Goal: Task Accomplishment & Management: Manage account settings

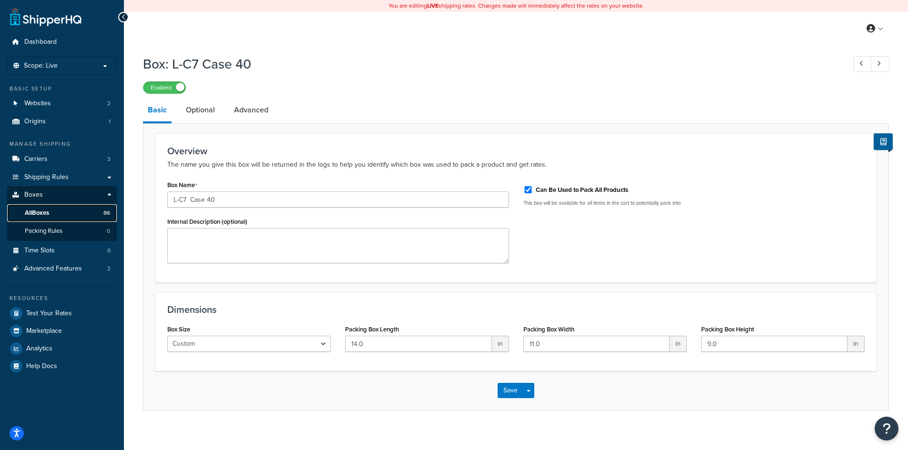
click at [44, 214] on span "All Boxes" at bounding box center [37, 213] width 24 height 8
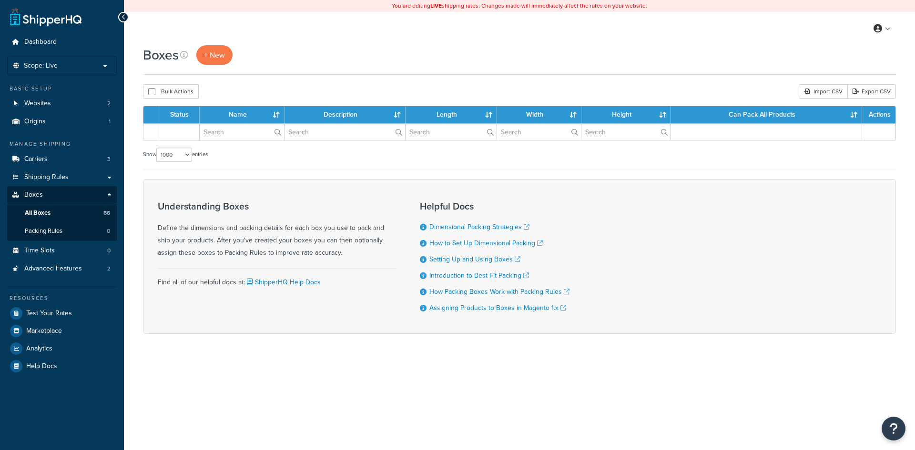
select select "1000"
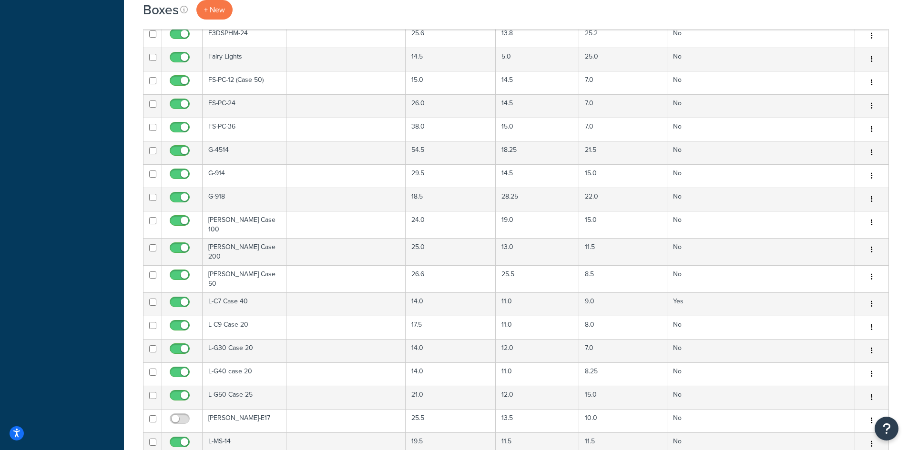
scroll to position [889, 0]
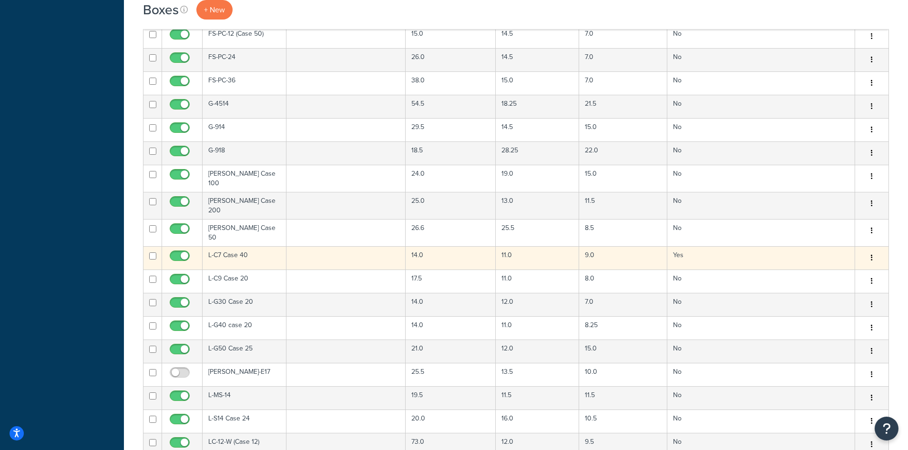
click at [252, 246] on td "L-C7 Case 40" at bounding box center [244, 257] width 84 height 23
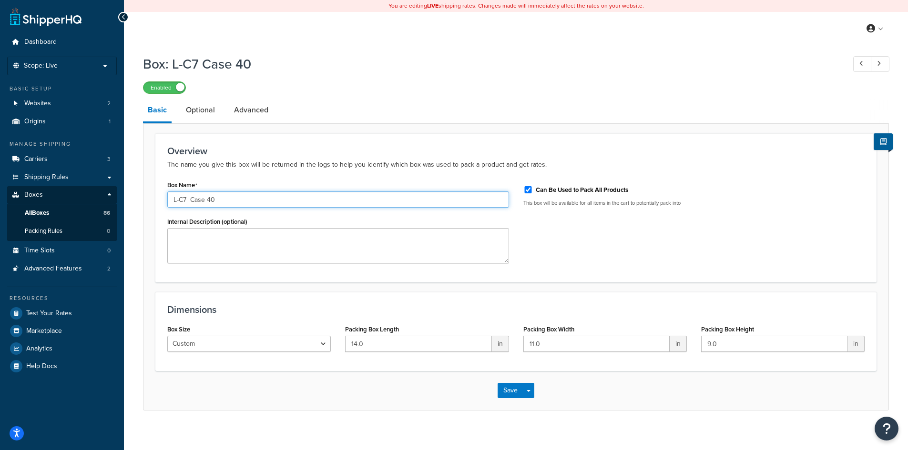
click at [246, 202] on input "L-C7 Case 40" at bounding box center [338, 200] width 342 height 16
type input "L-C7 Case 40 - Minleon"
click at [526, 393] on button "Save Dropdown" at bounding box center [528, 390] width 11 height 15
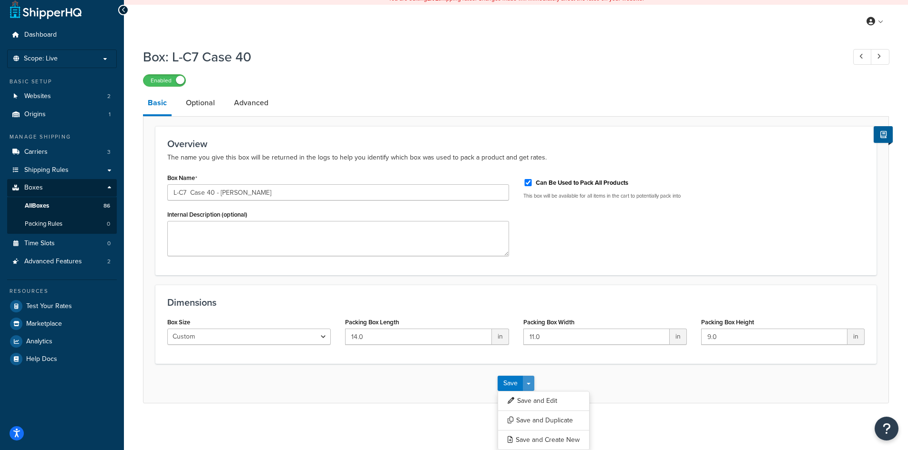
scroll to position [9, 0]
click at [527, 419] on button "Save and Duplicate" at bounding box center [543, 420] width 92 height 20
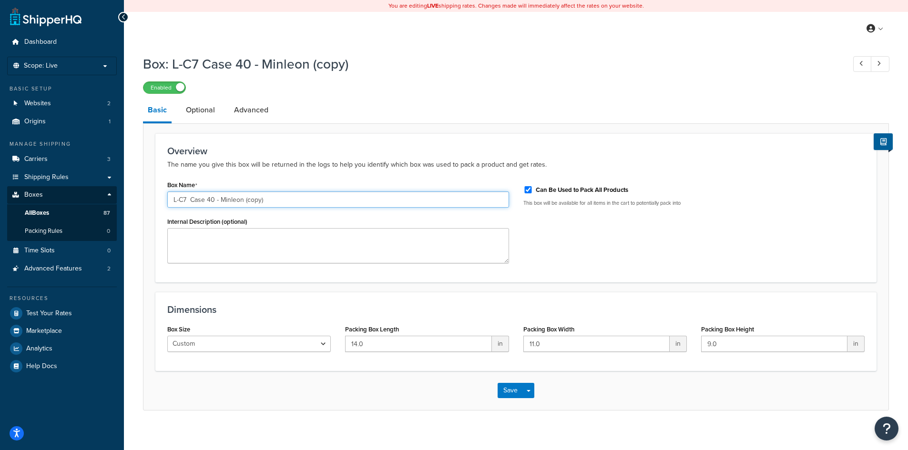
drag, startPoint x: 220, startPoint y: 200, endPoint x: 280, endPoint y: 196, distance: 59.7
click at [280, 196] on input "L-C7 Case 40 - Minleon (copy)" at bounding box center [338, 200] width 342 height 16
type input "L-C7 Case 40 - Pro Christmas"
drag, startPoint x: 368, startPoint y: 344, endPoint x: 332, endPoint y: 343, distance: 36.3
click at [332, 343] on div "Box Size Custom USPS Small Flat Box USPS Medium Flat Box USPS Large Flat Box US…" at bounding box center [515, 341] width 711 height 37
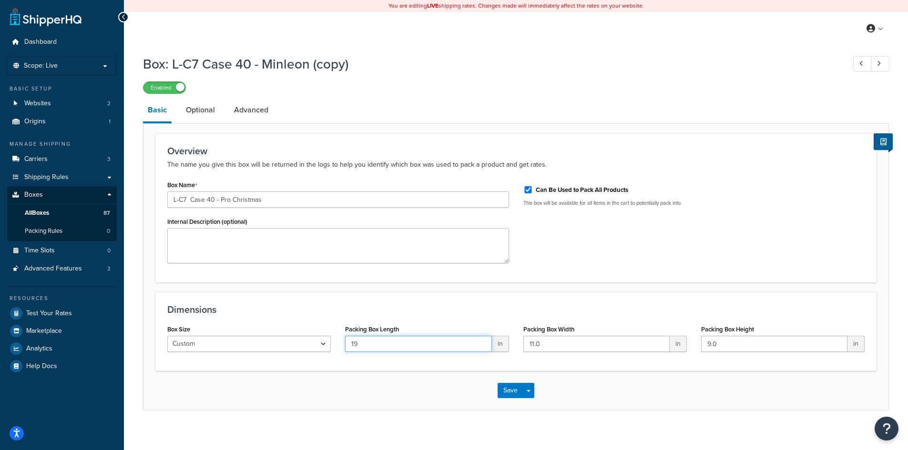
type input "19"
type input "9"
click at [193, 113] on link "Optional" at bounding box center [200, 110] width 39 height 23
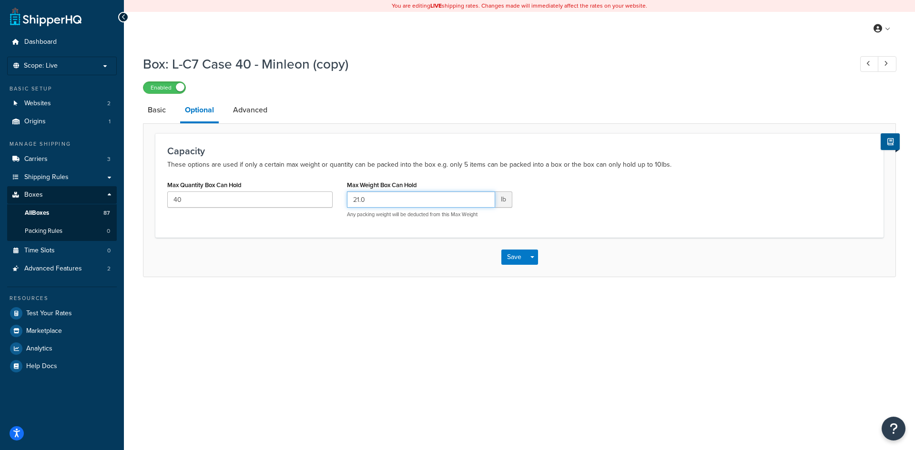
drag, startPoint x: 371, startPoint y: 198, endPoint x: 330, endPoint y: 192, distance: 41.4
click at [330, 193] on div "Max Quantity Box Can Hold 40 Max Weight Box Can Hold 21.0 lb Any packing weight…" at bounding box center [519, 201] width 718 height 47
type input "22"
click at [254, 110] on link "Advanced" at bounding box center [250, 110] width 44 height 23
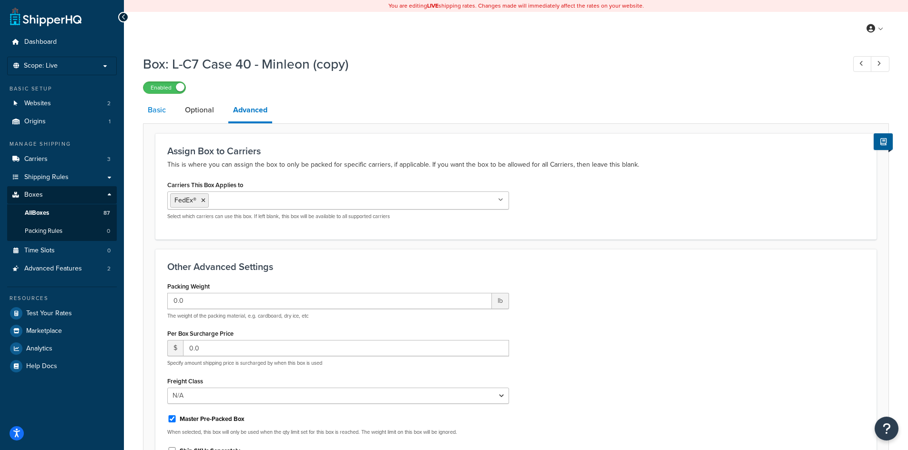
click at [152, 110] on link "Basic" at bounding box center [157, 110] width 28 height 23
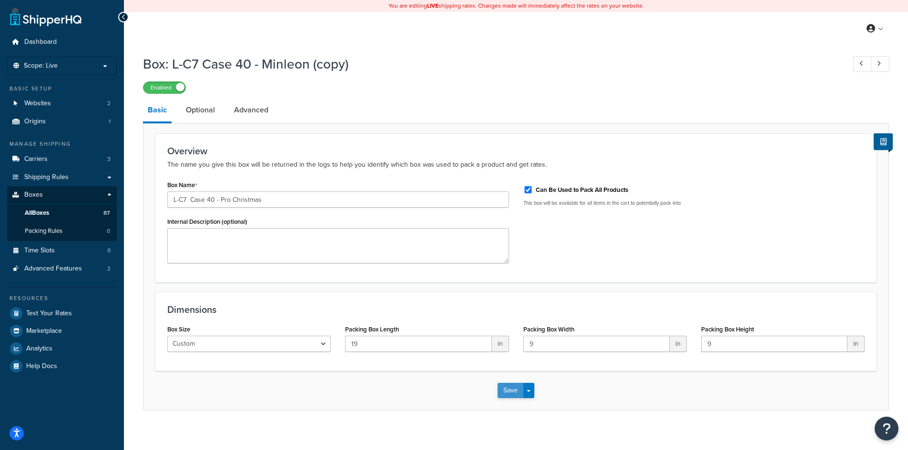
click at [508, 389] on button "Save" at bounding box center [510, 390] width 26 height 15
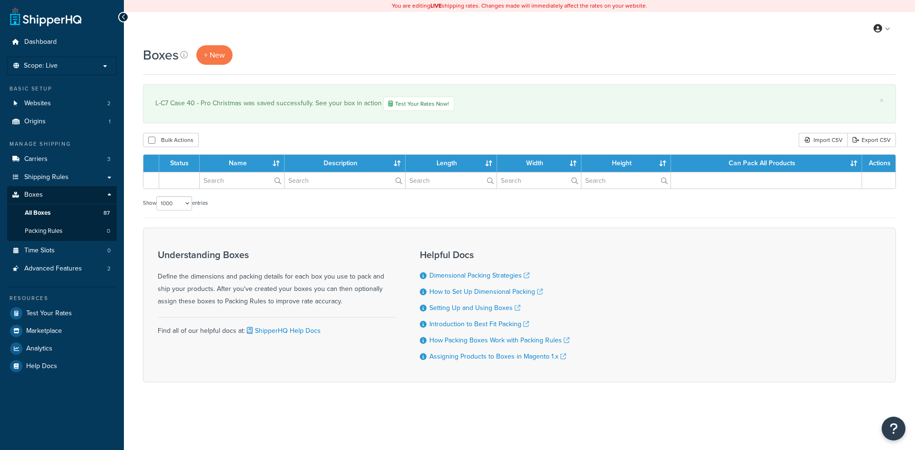
select select "1000"
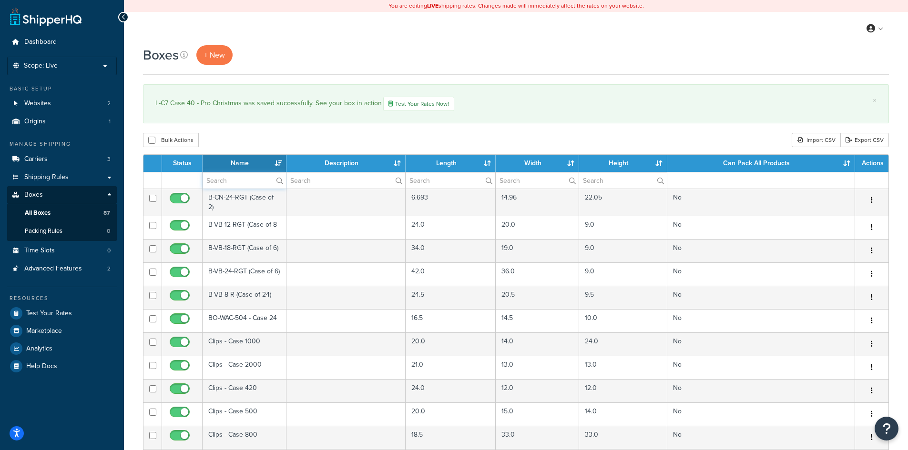
click at [232, 185] on input "text" at bounding box center [243, 180] width 83 height 16
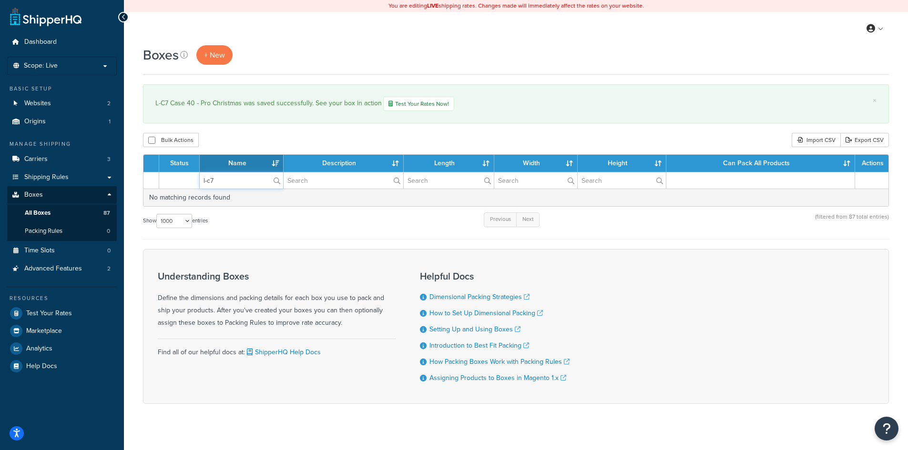
click at [236, 178] on input "l-c7" at bounding box center [241, 180] width 83 height 16
type input "l"
click at [309, 178] on input "text" at bounding box center [343, 180] width 120 height 16
type input "l"
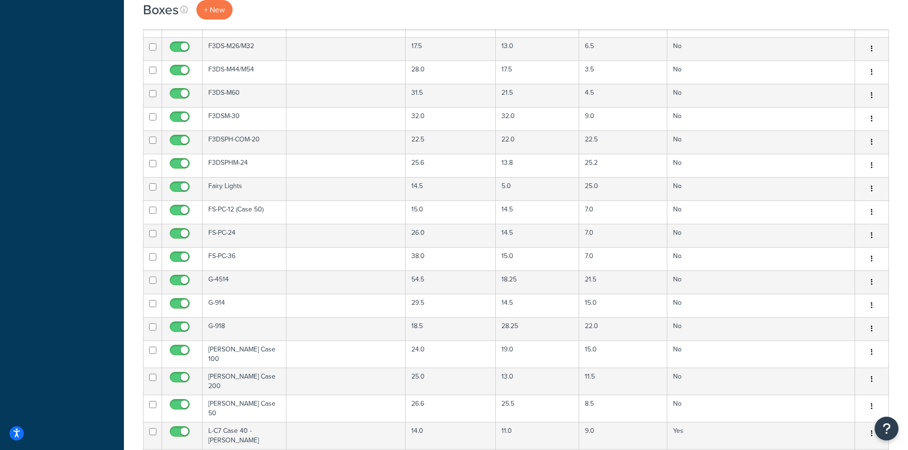
scroll to position [889, 0]
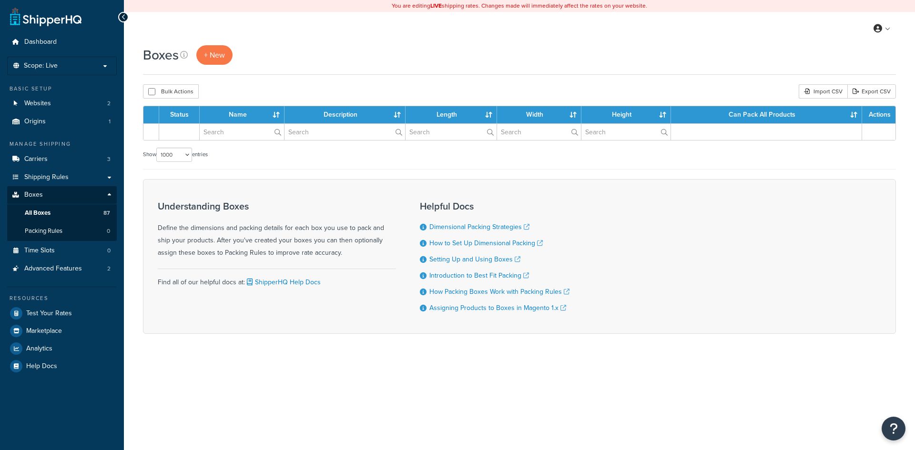
select select "1000"
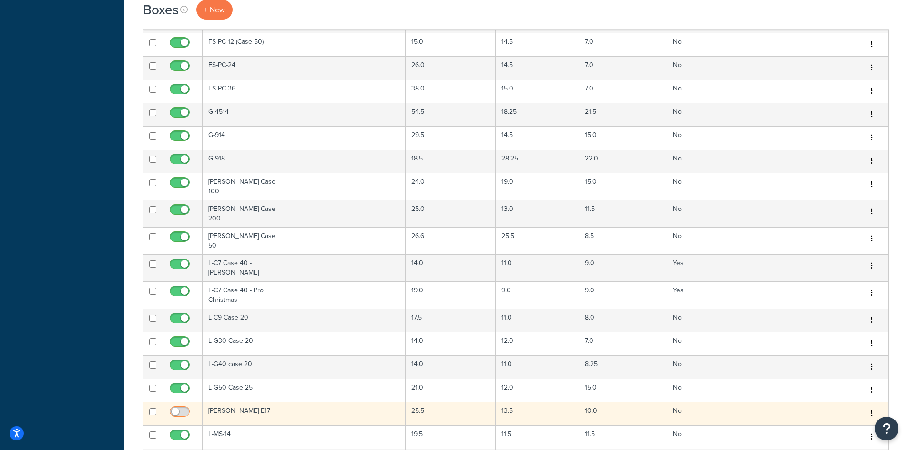
scroll to position [863, 0]
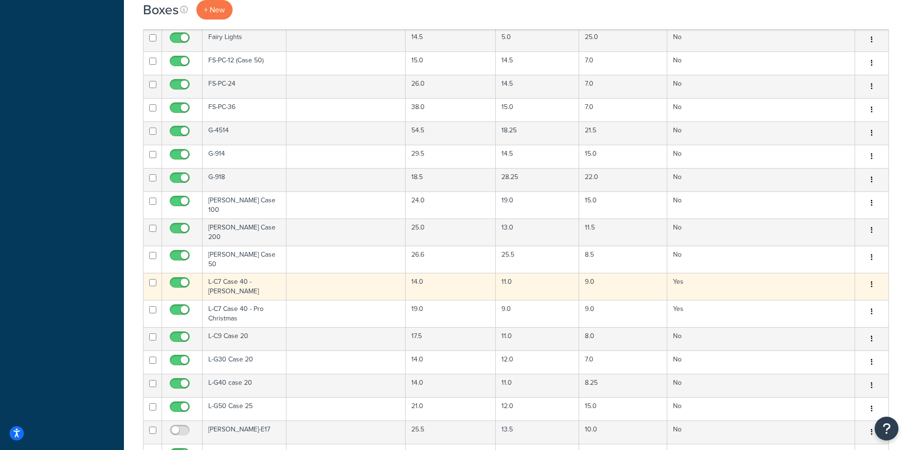
click at [174, 279] on input "checkbox" at bounding box center [181, 285] width 26 height 12
checkbox input "false"
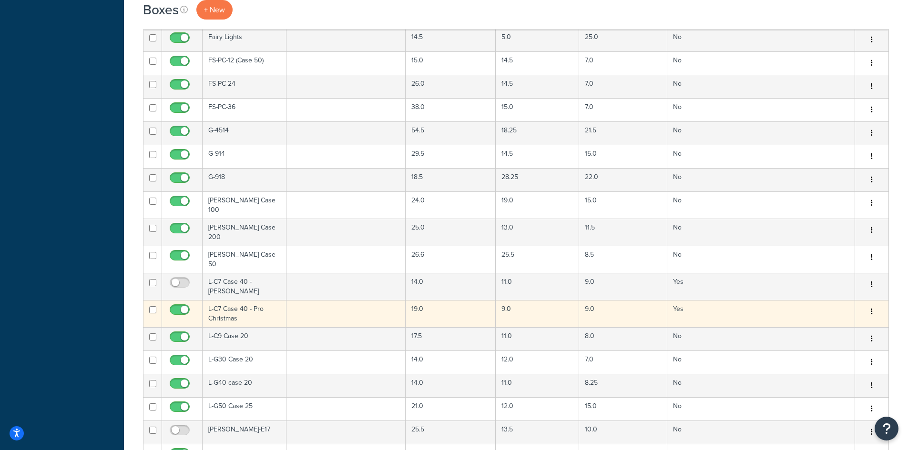
click at [174, 306] on input "checkbox" at bounding box center [181, 312] width 26 height 12
checkbox input "false"
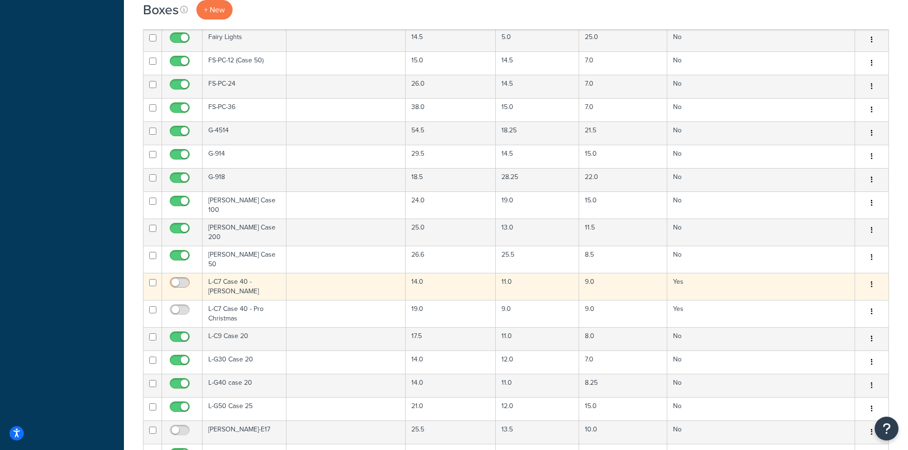
click at [185, 279] on input "checkbox" at bounding box center [181, 285] width 26 height 12
checkbox input "true"
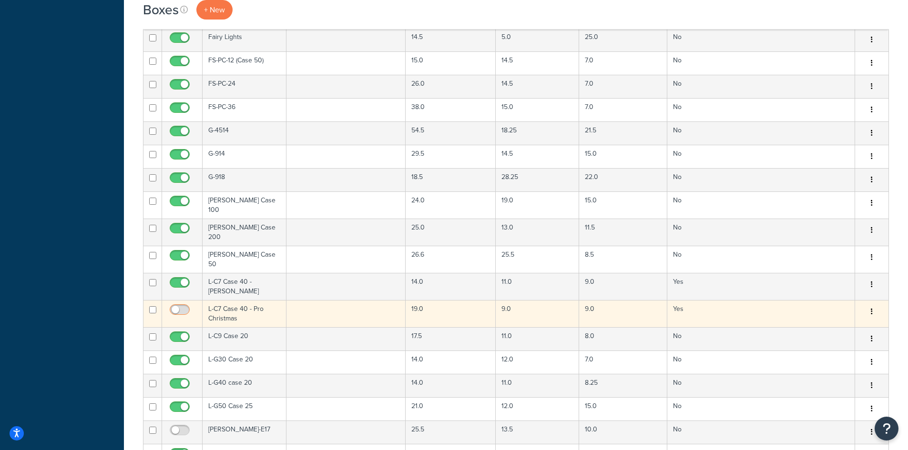
click at [181, 306] on input "checkbox" at bounding box center [181, 312] width 26 height 12
checkbox input "true"
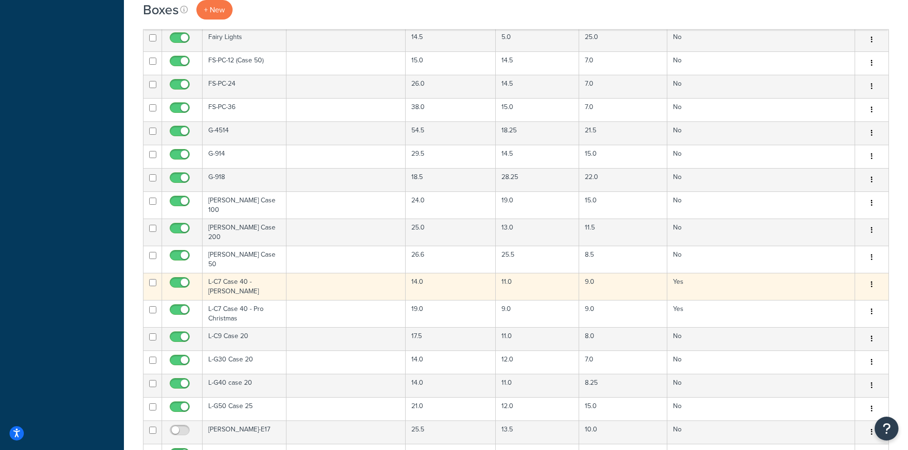
click at [868, 277] on button "button" at bounding box center [871, 284] width 13 height 15
click at [872, 277] on button "button" at bounding box center [871, 284] width 13 height 15
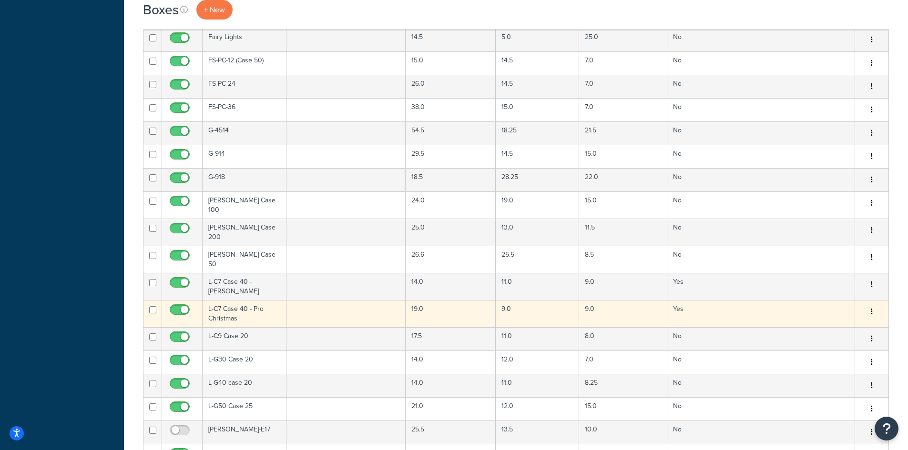
click at [872, 304] on button "button" at bounding box center [871, 311] width 13 height 15
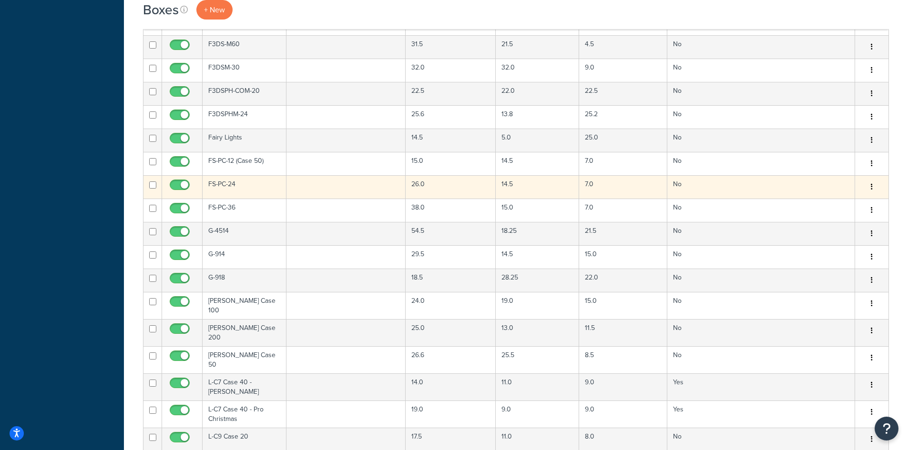
scroll to position [889, 0]
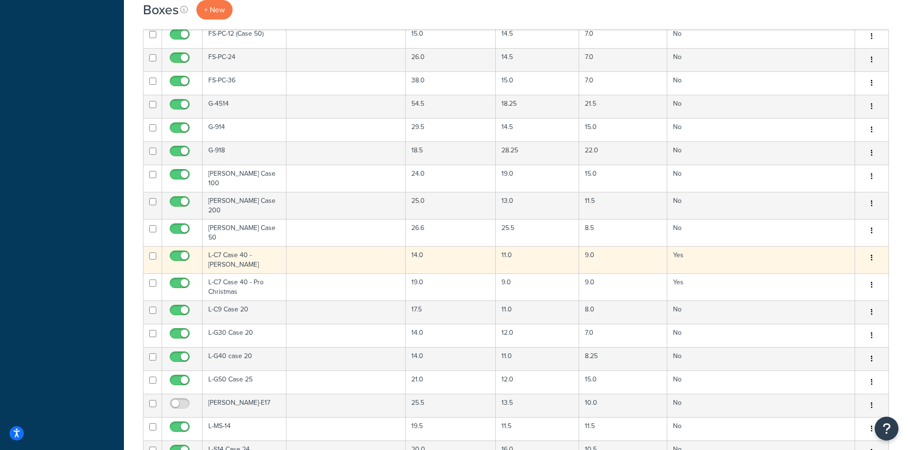
click at [224, 252] on td "L-C7 Case 40 - Minleon" at bounding box center [244, 259] width 84 height 27
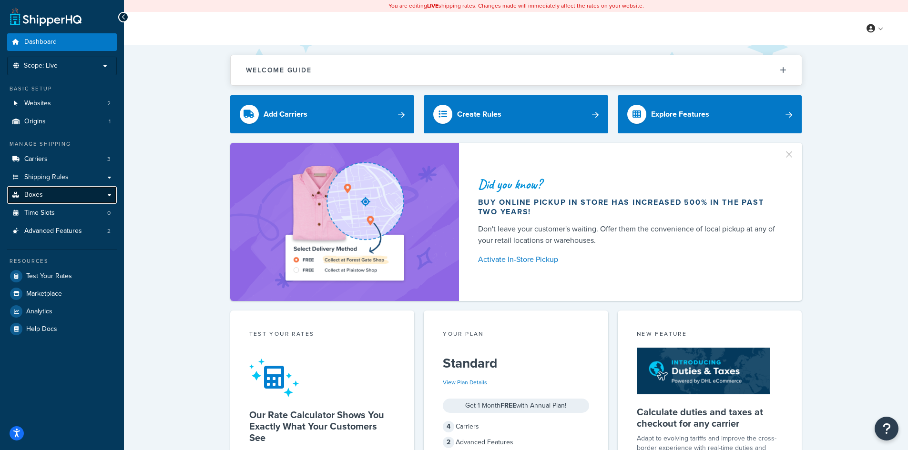
click at [37, 196] on span "Boxes" at bounding box center [33, 195] width 19 height 8
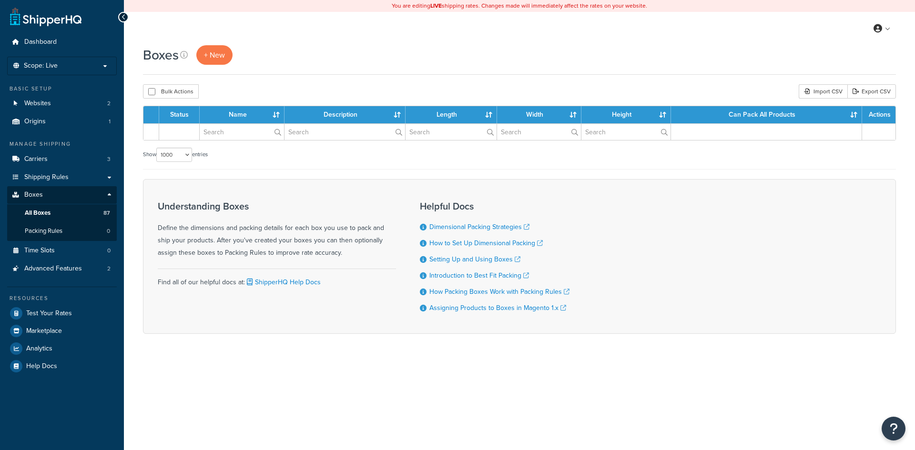
select select "1000"
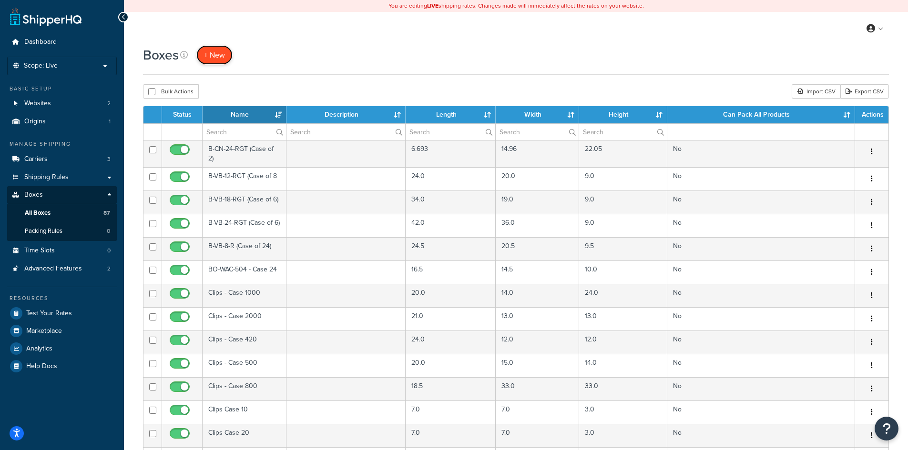
click at [214, 53] on span "+ New" at bounding box center [214, 55] width 21 height 11
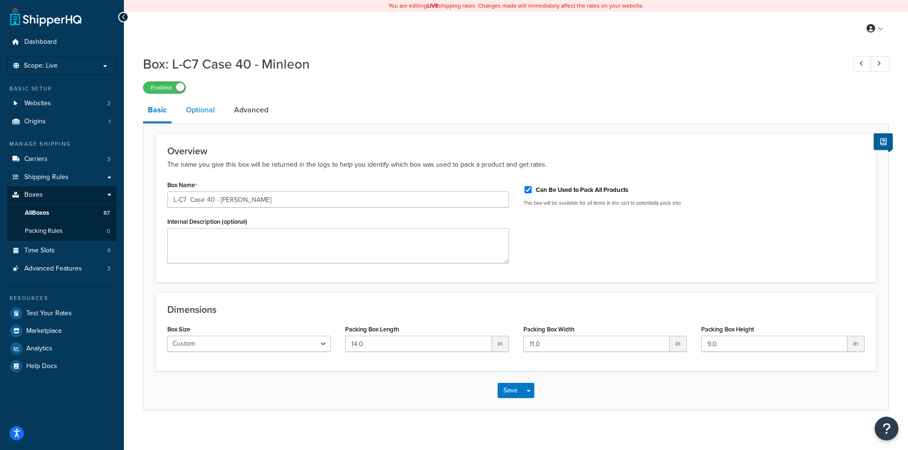
click at [200, 108] on link "Optional" at bounding box center [200, 110] width 39 height 23
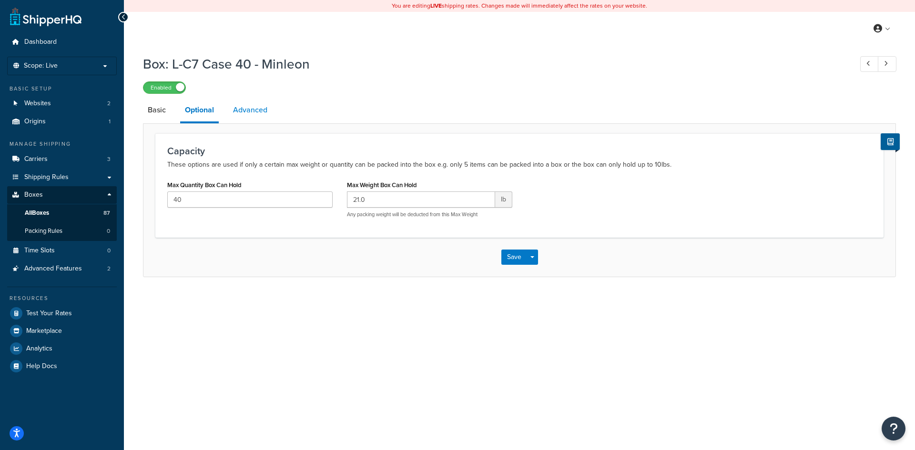
click at [245, 110] on link "Advanced" at bounding box center [250, 110] width 44 height 23
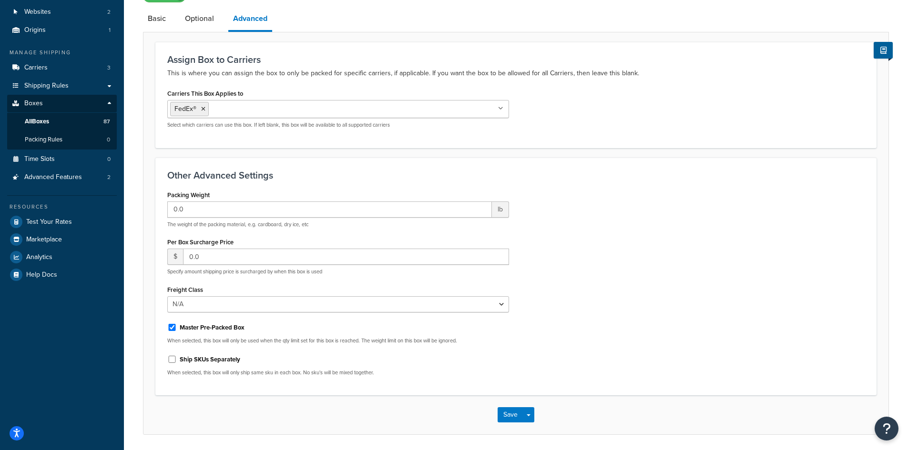
scroll to position [124, 0]
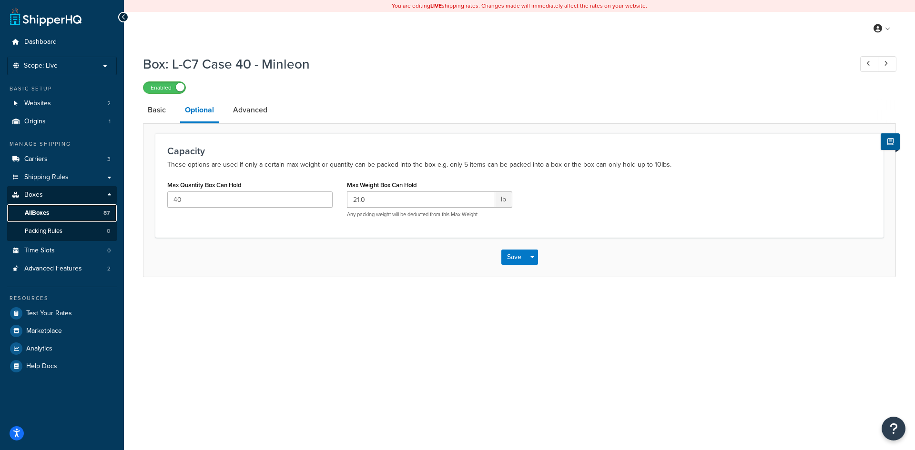
click at [39, 212] on span "All Boxes" at bounding box center [37, 213] width 24 height 8
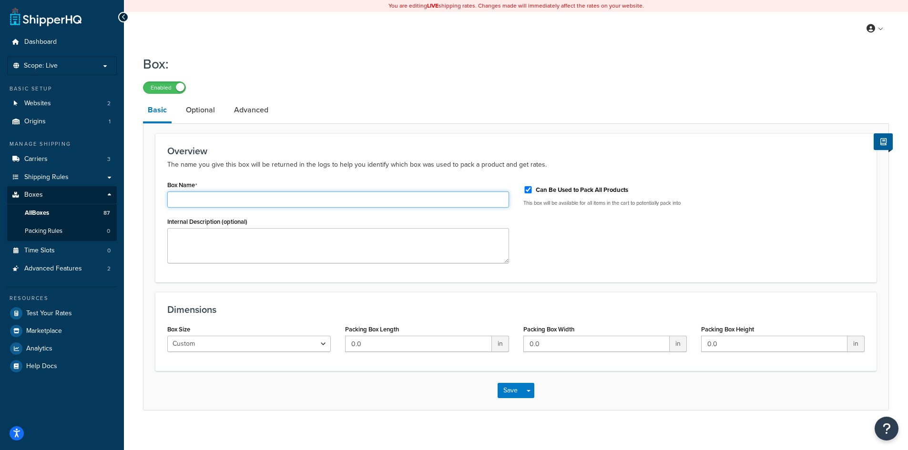
click at [211, 202] on input "Box Name" at bounding box center [338, 200] width 342 height 16
type input "M"
type input "C7 Minleon Case of 40"
drag, startPoint x: 371, startPoint y: 344, endPoint x: 309, endPoint y: 342, distance: 62.5
click at [309, 342] on div "Box Size Custom USPS Small Flat Box USPS Medium Flat Box USPS Large Flat Box US…" at bounding box center [515, 341] width 711 height 37
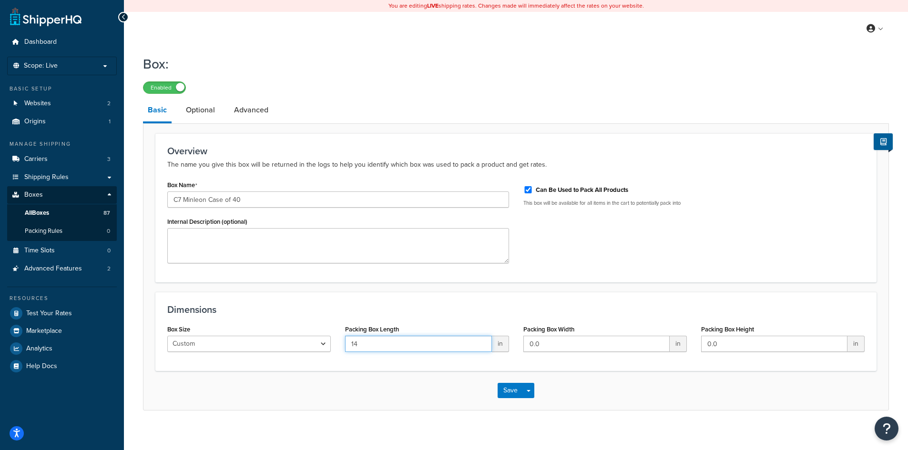
type input "14"
type input "11"
type input "9"
click at [203, 111] on link "Optional" at bounding box center [200, 110] width 39 height 23
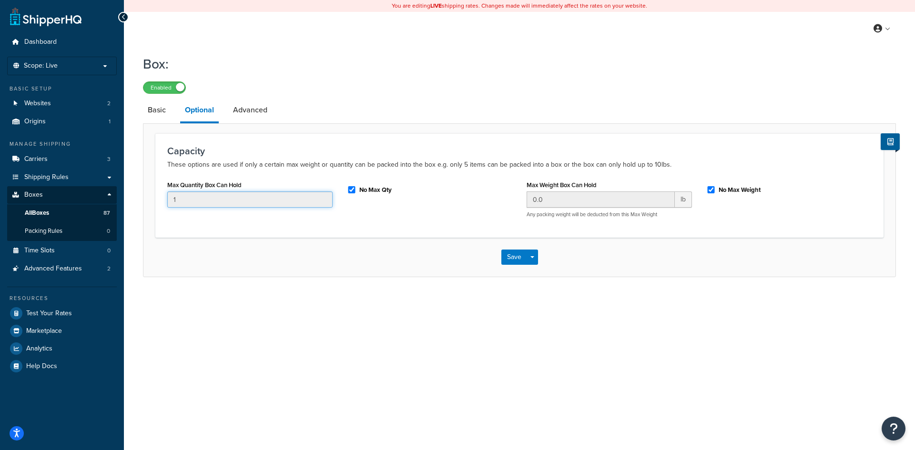
click at [199, 202] on input "1" at bounding box center [249, 200] width 165 height 16
drag, startPoint x: 349, startPoint y: 190, endPoint x: 381, endPoint y: 197, distance: 33.3
click at [354, 191] on input "No Max Qty" at bounding box center [352, 189] width 10 height 7
checkbox input "false"
click at [707, 189] on input "No Max Weight" at bounding box center [711, 189] width 10 height 7
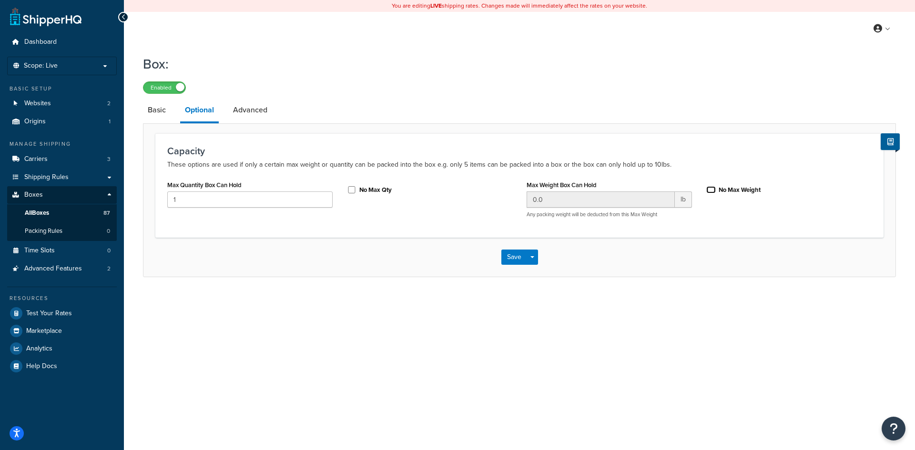
checkbox input "false"
drag, startPoint x: 178, startPoint y: 199, endPoint x: 151, endPoint y: 191, distance: 28.0
click at [151, 191] on form "Capacity These options are used if only a certain max weight or quantity can be…" at bounding box center [519, 204] width 752 height 143
type input "40"
type input "21"
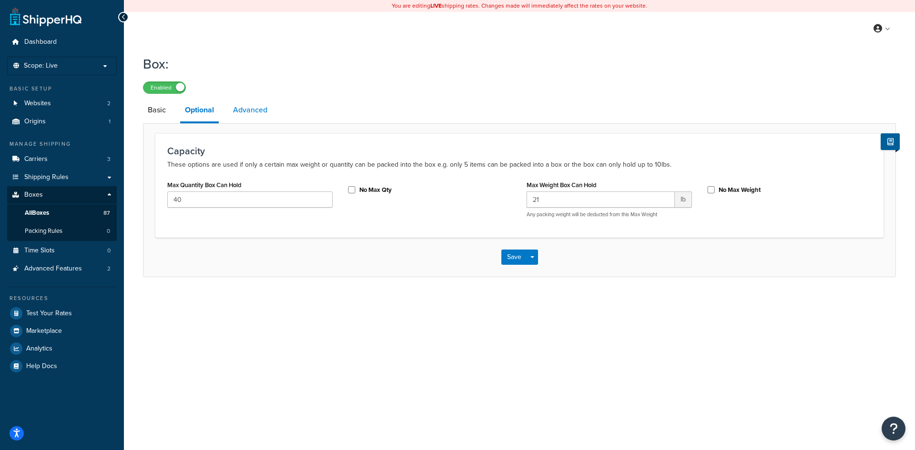
click at [253, 108] on link "Advanced" at bounding box center [250, 110] width 44 height 23
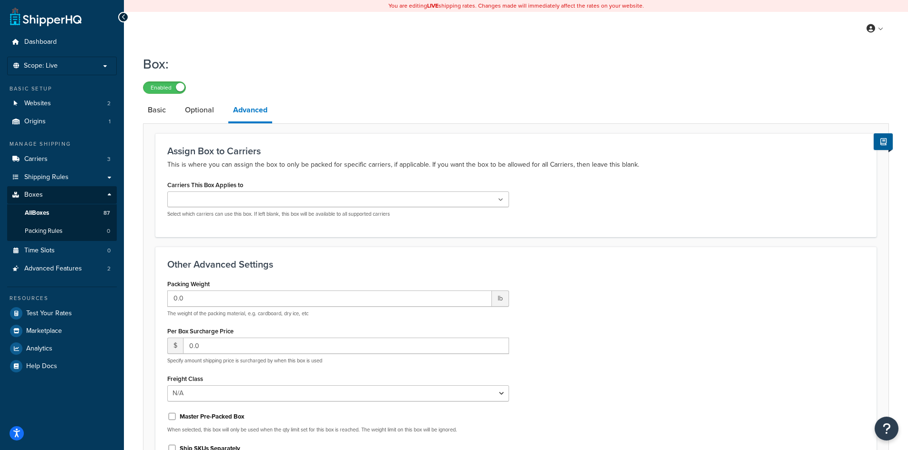
drag, startPoint x: 223, startPoint y: 196, endPoint x: 229, endPoint y: 199, distance: 6.6
click at [223, 196] on input "Carriers This Box Applies to" at bounding box center [212, 200] width 84 height 10
click at [581, 272] on h3 "Other Advanced Settings" at bounding box center [515, 267] width 697 height 10
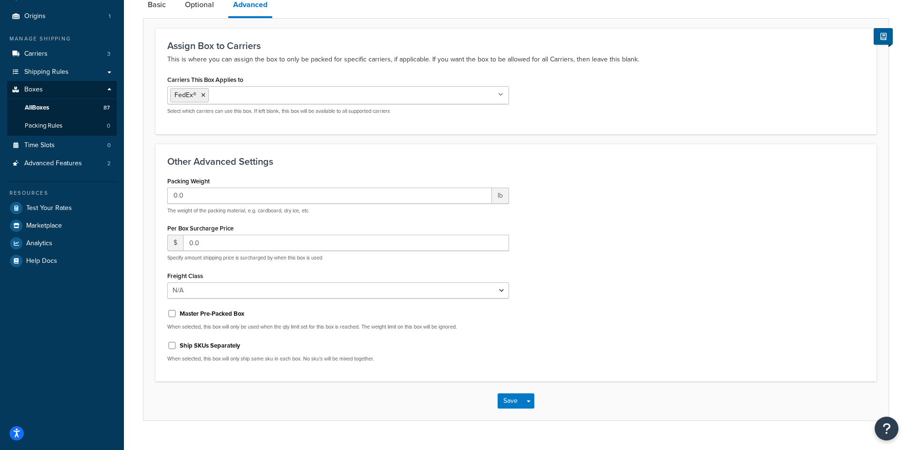
scroll to position [124, 0]
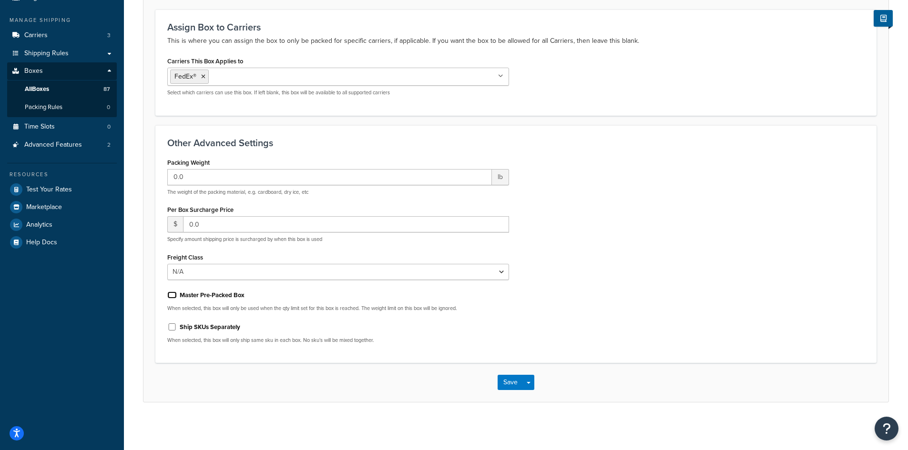
drag, startPoint x: 175, startPoint y: 294, endPoint x: 99, endPoint y: 309, distance: 78.2
click at [173, 295] on input "Master Pre-Packed Box" at bounding box center [172, 295] width 10 height 7
checkbox input "true"
click at [506, 382] on button "Save" at bounding box center [510, 382] width 26 height 15
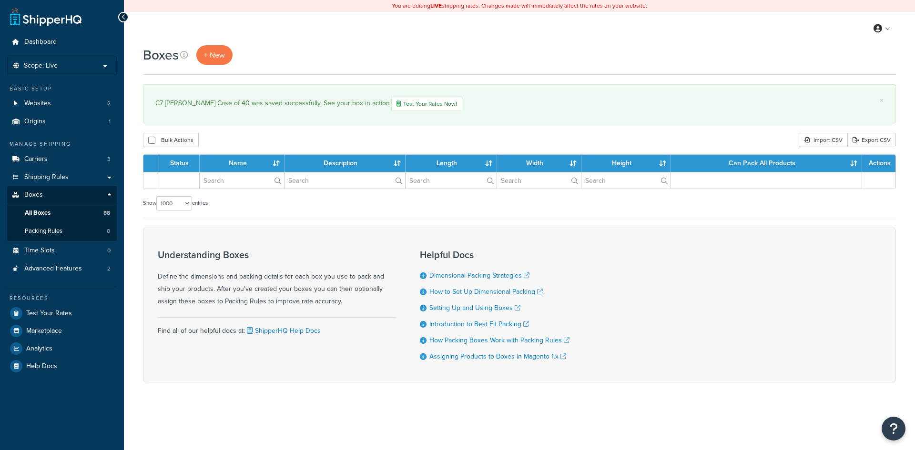
select select "1000"
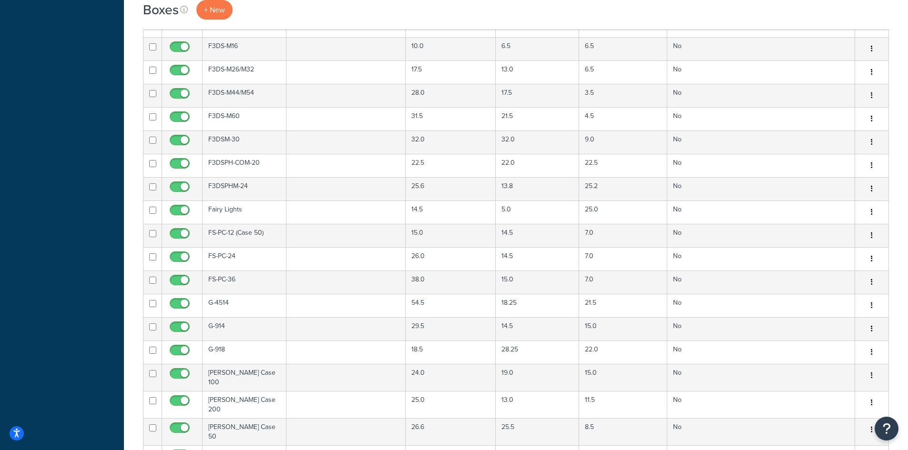
scroll to position [889, 0]
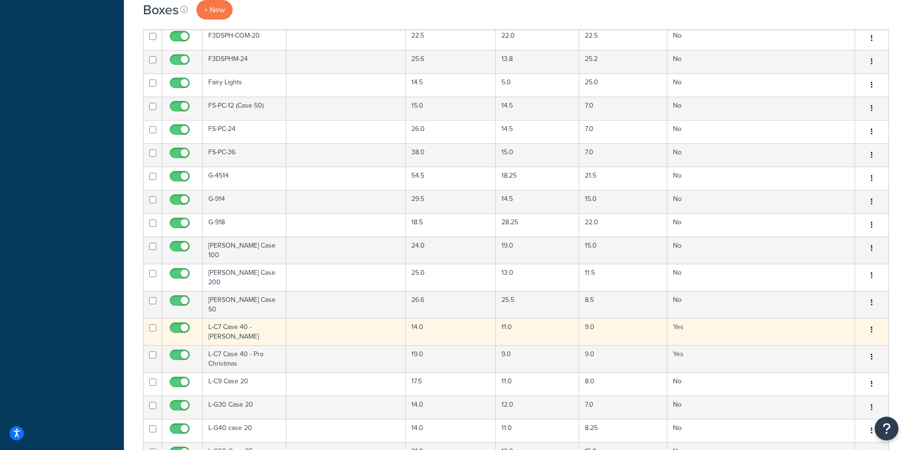
click at [152, 324] on input "checkbox" at bounding box center [152, 327] width 7 height 7
checkbox input "true"
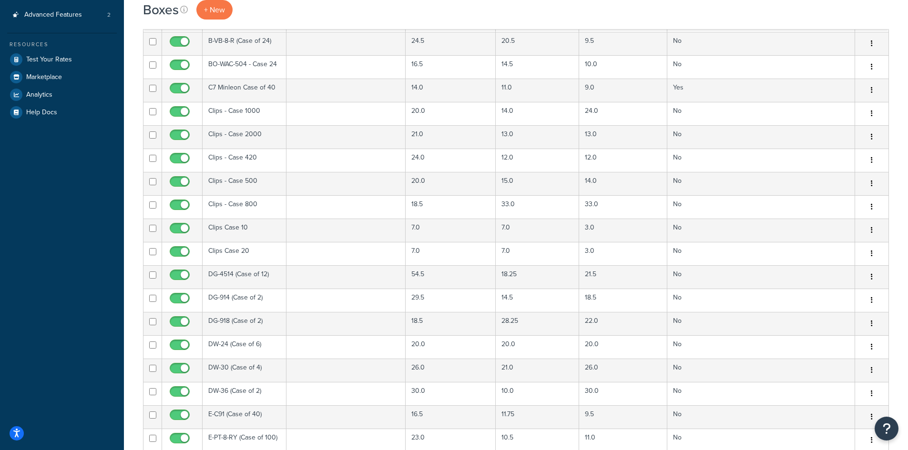
scroll to position [0, 0]
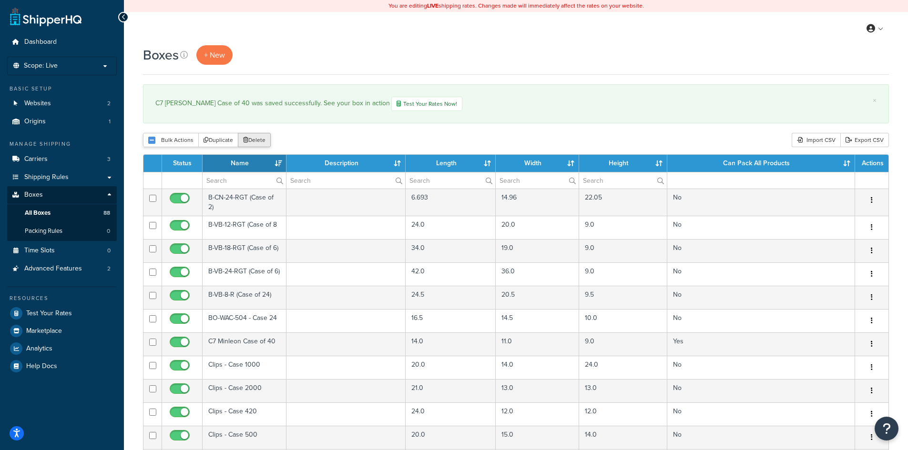
click at [257, 140] on button "Delete" at bounding box center [254, 140] width 33 height 14
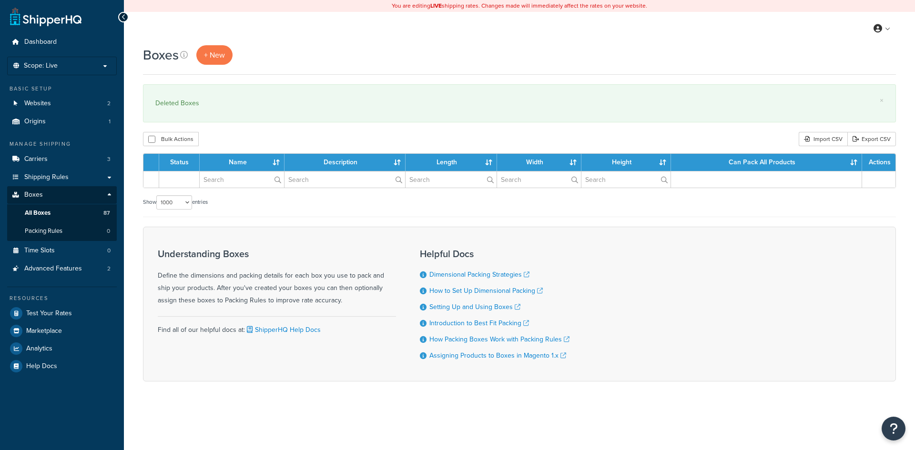
select select "1000"
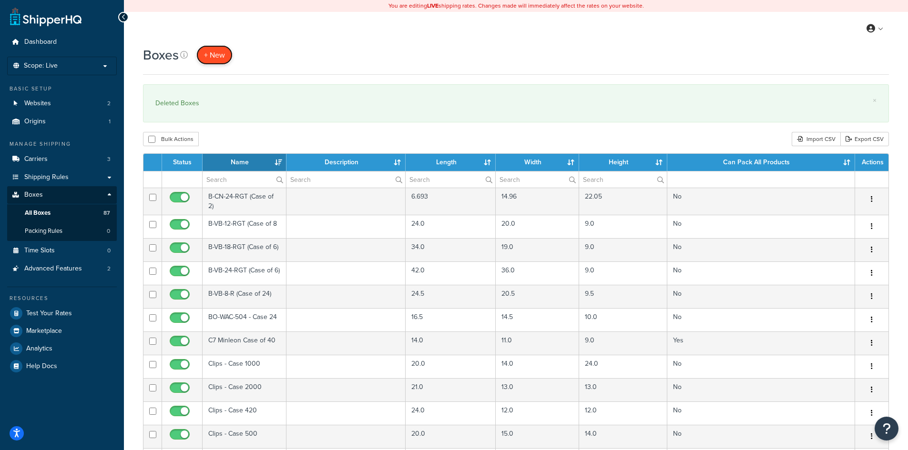
click at [217, 54] on span "+ New" at bounding box center [214, 55] width 21 height 11
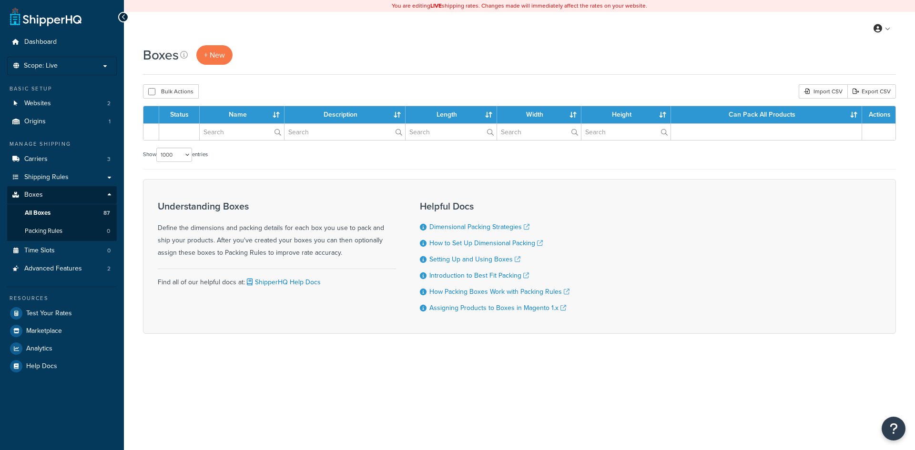
select select "1000"
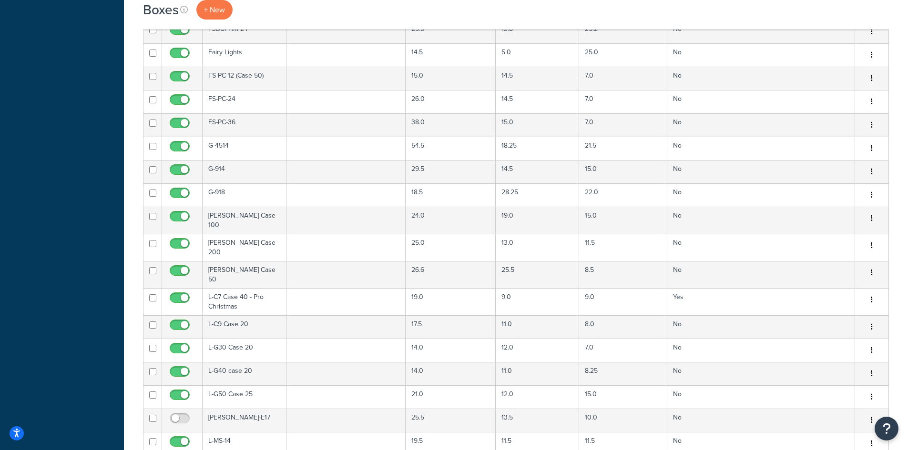
scroll to position [889, 0]
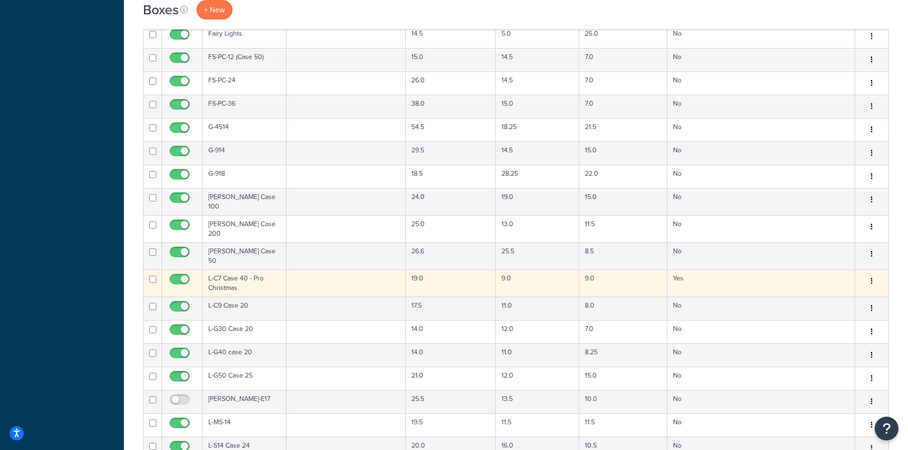
click at [256, 272] on td "L-C7 Case 40 - Pro Christmas" at bounding box center [244, 283] width 84 height 27
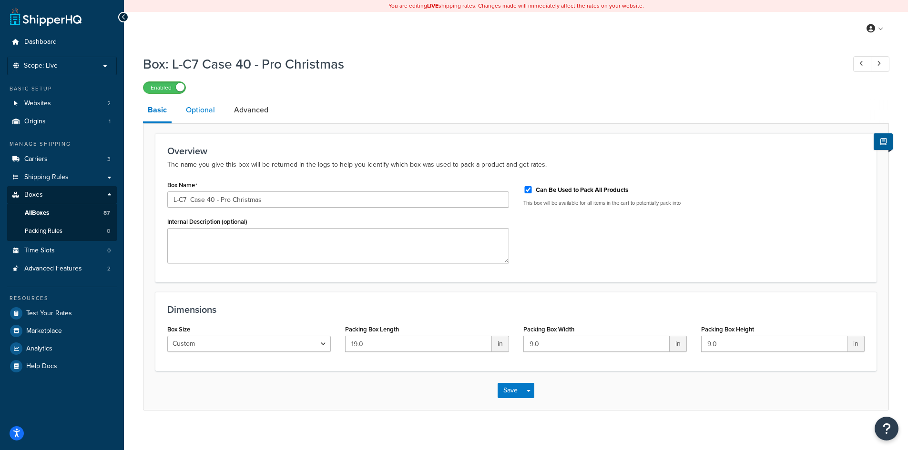
click at [196, 113] on link "Optional" at bounding box center [200, 110] width 39 height 23
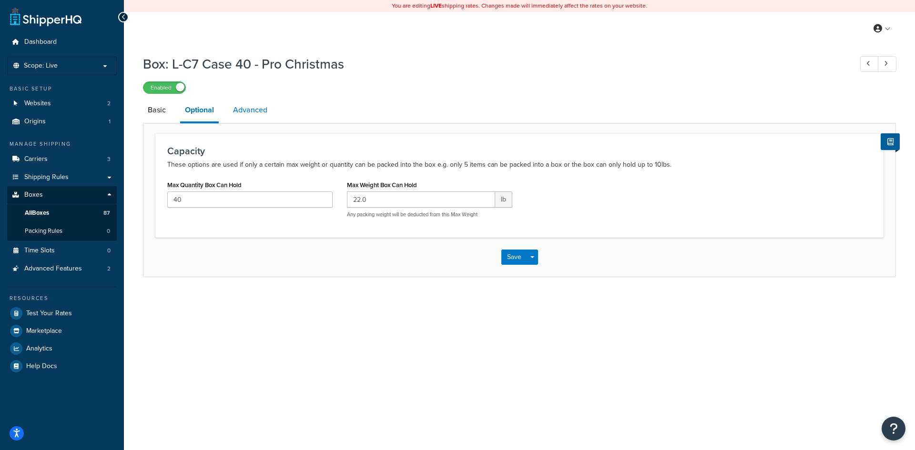
click at [245, 113] on link "Advanced" at bounding box center [250, 110] width 44 height 23
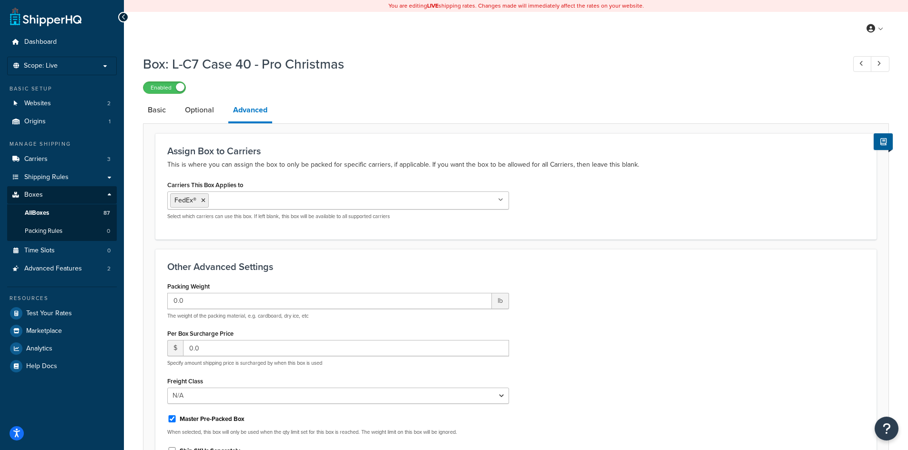
scroll to position [124, 0]
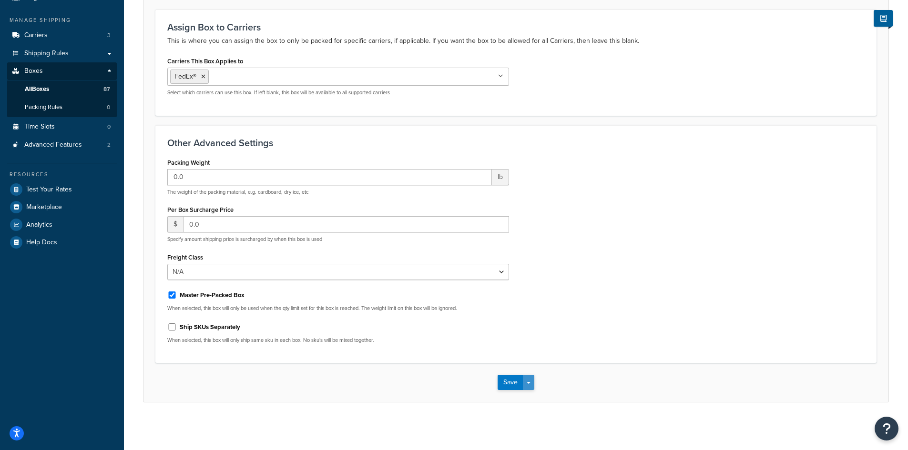
click at [529, 384] on button "Save Dropdown" at bounding box center [528, 382] width 11 height 15
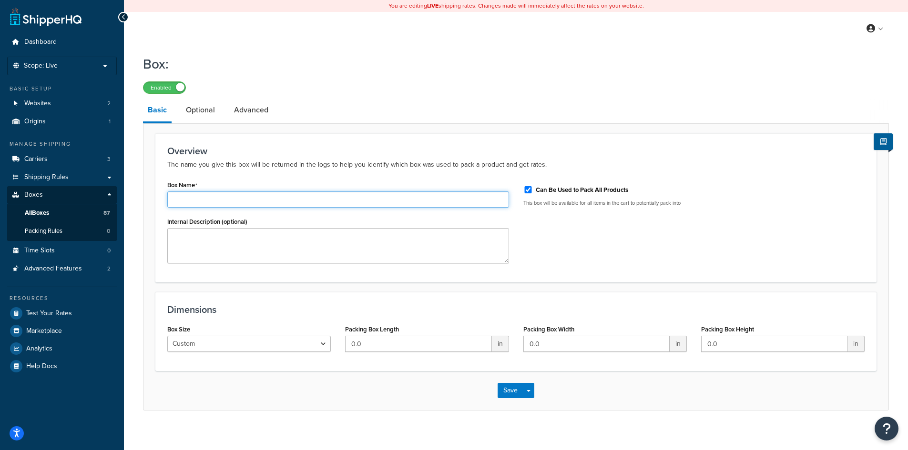
click at [181, 198] on input "Box Name" at bounding box center [338, 200] width 342 height 16
type input "C7 Pro Christmas Case of 40"
drag, startPoint x: 360, startPoint y: 339, endPoint x: 343, endPoint y: 337, distance: 17.3
click at [343, 337] on div "Packing Box Length 0.0 in" at bounding box center [427, 341] width 178 height 37
type input "19"
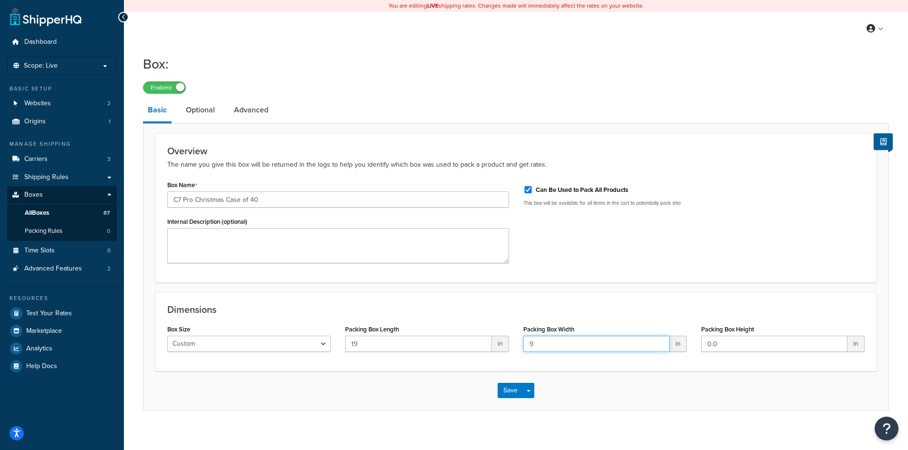
type input "9"
click at [197, 108] on link "Optional" at bounding box center [200, 110] width 39 height 23
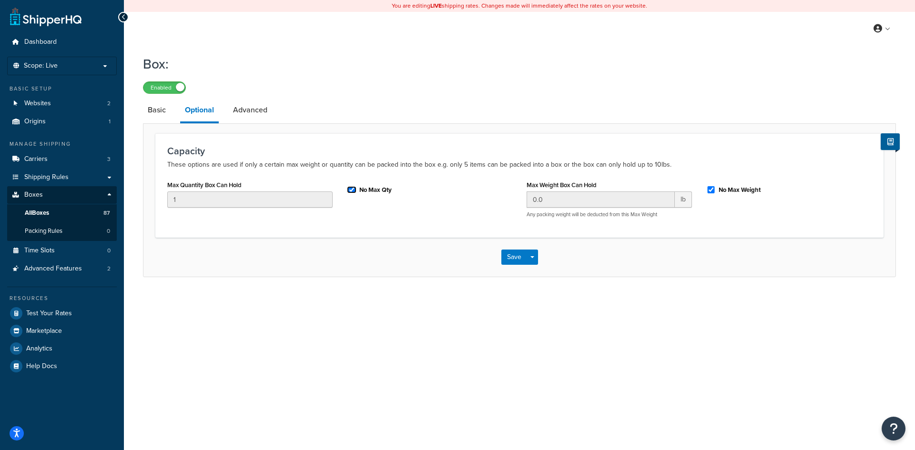
drag, startPoint x: 352, startPoint y: 190, endPoint x: 585, endPoint y: 207, distance: 234.1
click at [355, 191] on input "No Max Qty" at bounding box center [352, 189] width 10 height 7
checkbox input "false"
drag, startPoint x: 711, startPoint y: 191, endPoint x: 446, endPoint y: 197, distance: 265.0
click at [699, 195] on div "No Max Weight" at bounding box center [789, 190] width 180 height 25
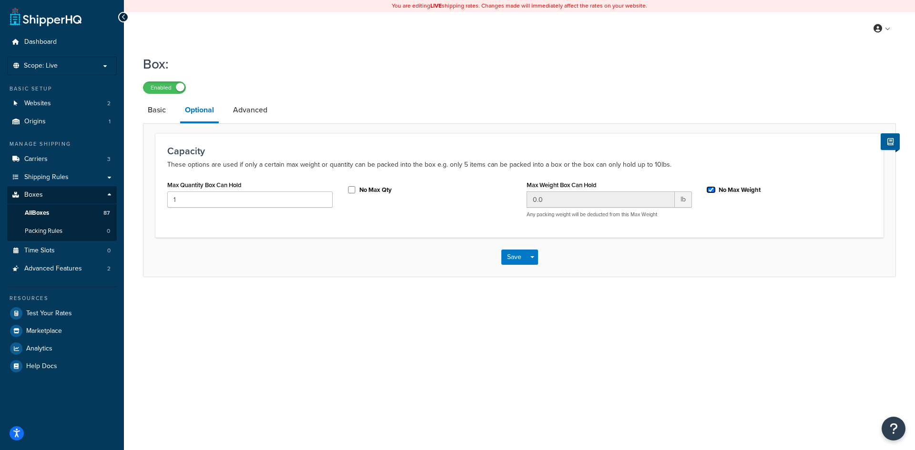
drag, startPoint x: 709, startPoint y: 188, endPoint x: 701, endPoint y: 192, distance: 9.4
click at [708, 188] on input "No Max Weight" at bounding box center [711, 189] width 10 height 7
checkbox input "false"
drag, startPoint x: 545, startPoint y: 202, endPoint x: 432, endPoint y: 197, distance: 113.0
click at [441, 199] on div "Max Quantity Box Can Hold 1 No Max Qty Max Weight Box Can Hold 0.0 lb Any packi…" at bounding box center [519, 201] width 718 height 47
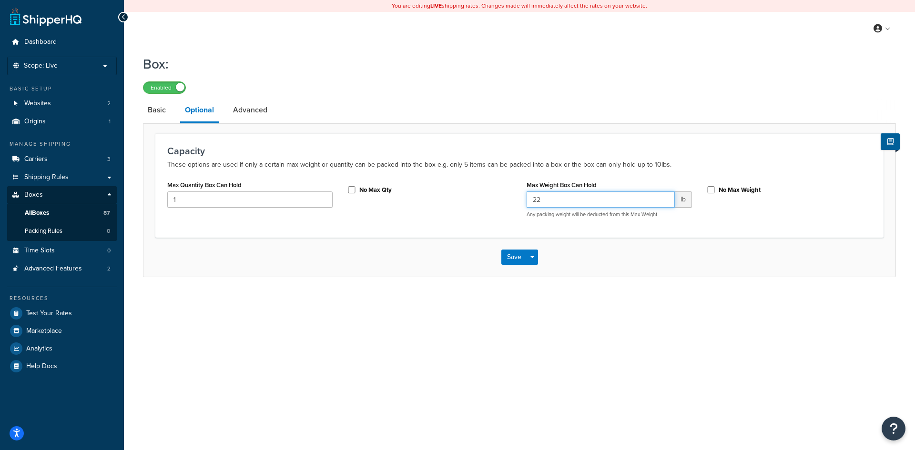
type input "22"
drag, startPoint x: 176, startPoint y: 199, endPoint x: 150, endPoint y: 197, distance: 26.3
click at [150, 197] on form "Capacity These options are used if only a certain max weight or quantity can be…" at bounding box center [519, 204] width 752 height 143
type input "40"
click at [257, 111] on link "Advanced" at bounding box center [250, 110] width 44 height 23
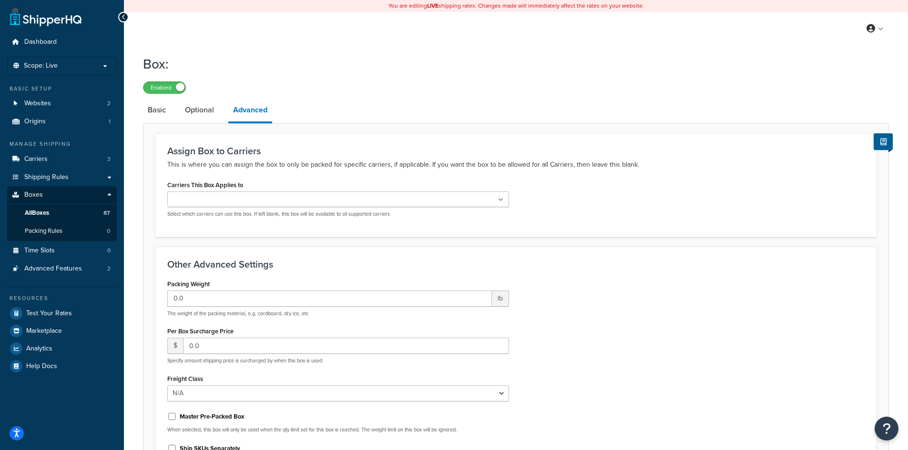
click at [244, 202] on input "Carriers This Box Applies to" at bounding box center [212, 200] width 84 height 10
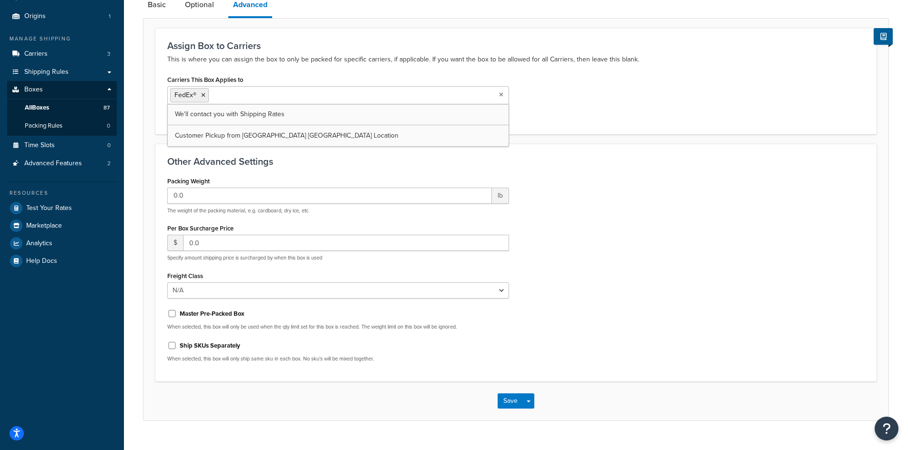
scroll to position [124, 0]
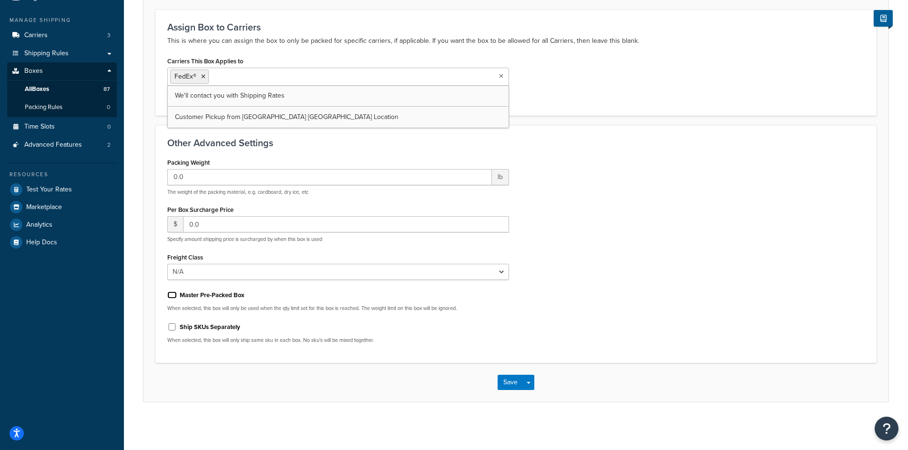
click at [172, 295] on input "Master Pre-Packed Box" at bounding box center [172, 295] width 10 height 7
checkbox input "true"
click at [511, 384] on button "Save" at bounding box center [510, 382] width 26 height 15
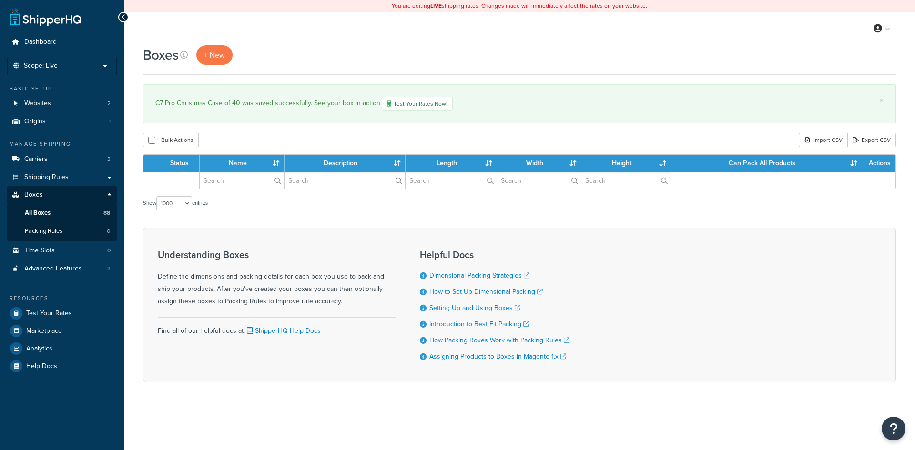
select select "1000"
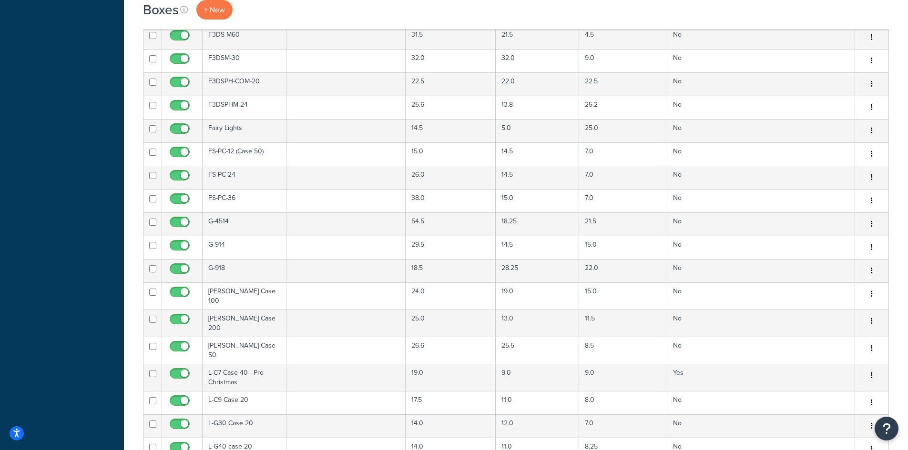
scroll to position [889, 0]
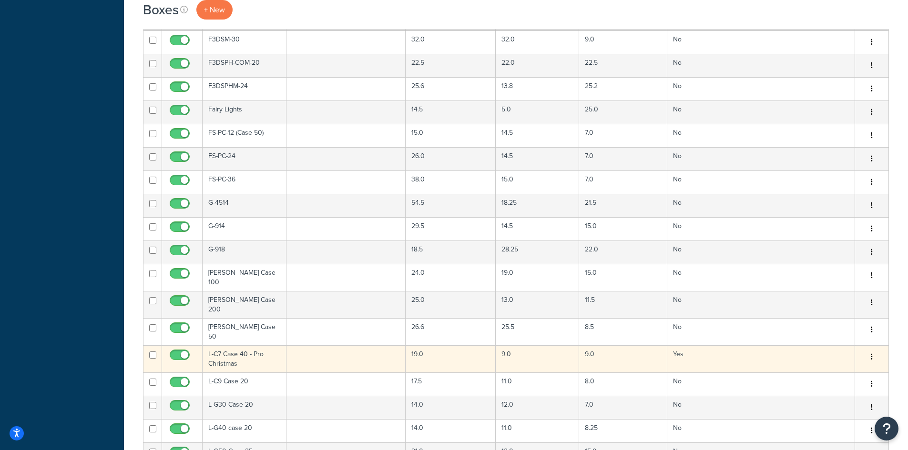
click at [151, 352] on input "checkbox" at bounding box center [152, 355] width 7 height 7
checkbox input "true"
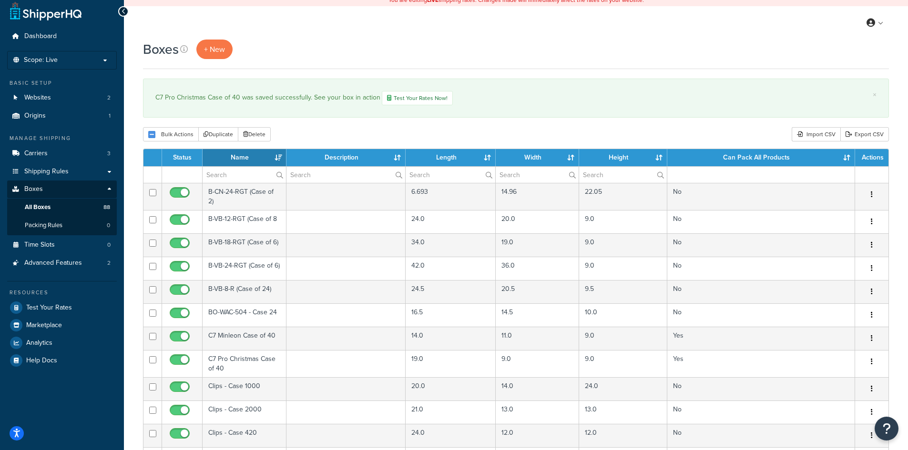
scroll to position [0, 0]
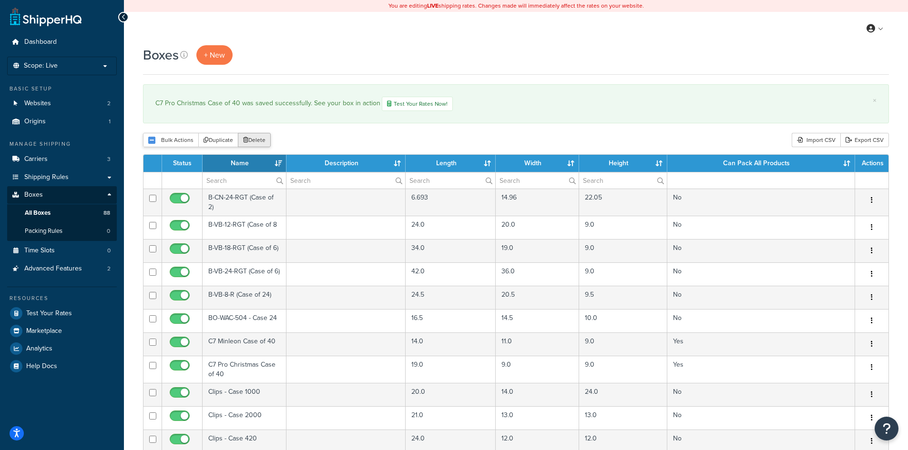
click at [259, 141] on button "Delete" at bounding box center [254, 140] width 33 height 14
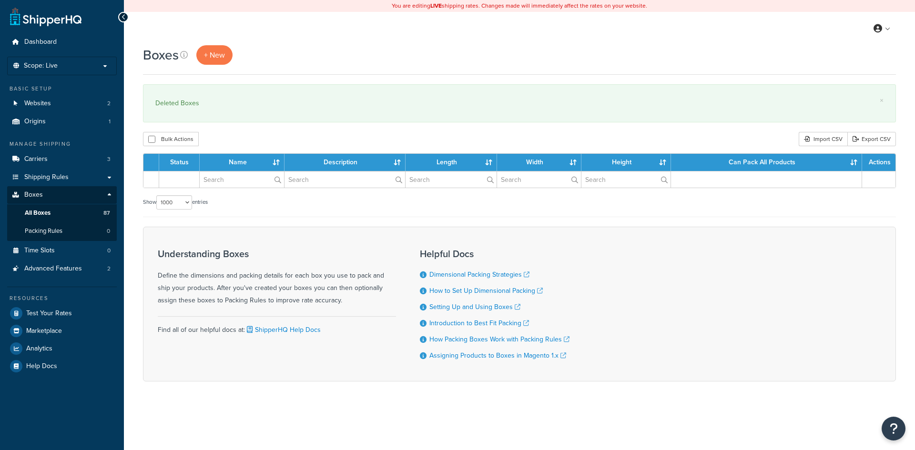
select select "1000"
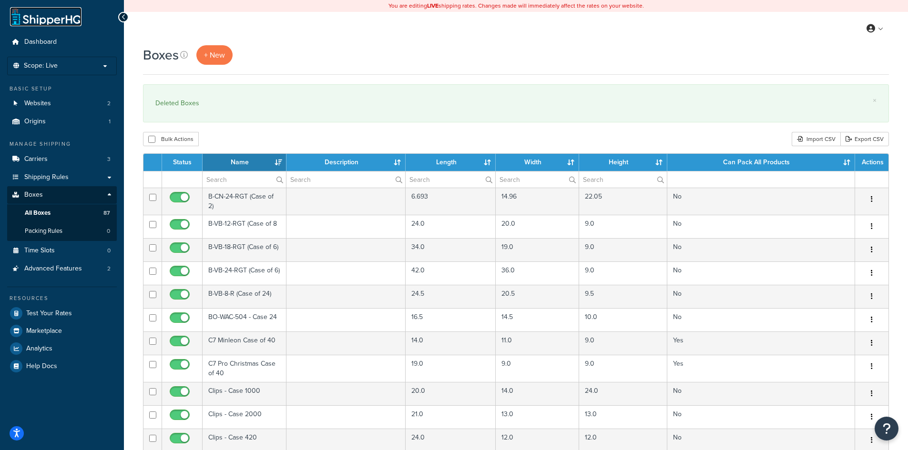
click at [46, 21] on link at bounding box center [45, 16] width 71 height 19
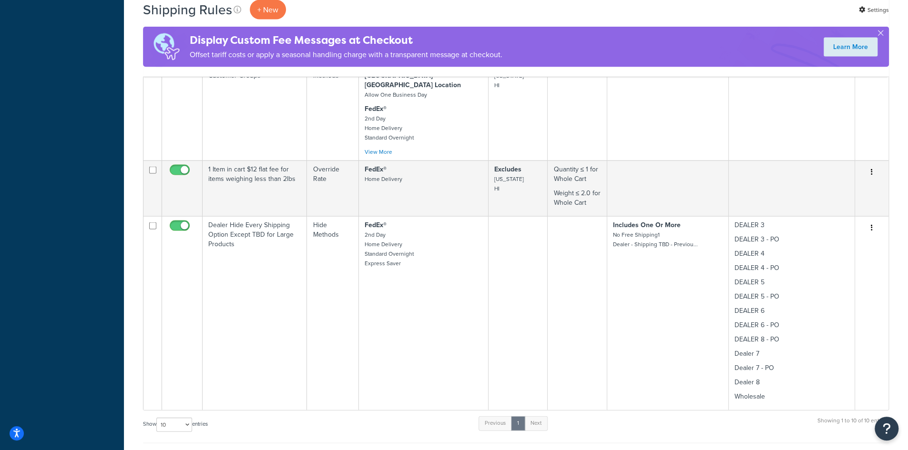
scroll to position [1397, 0]
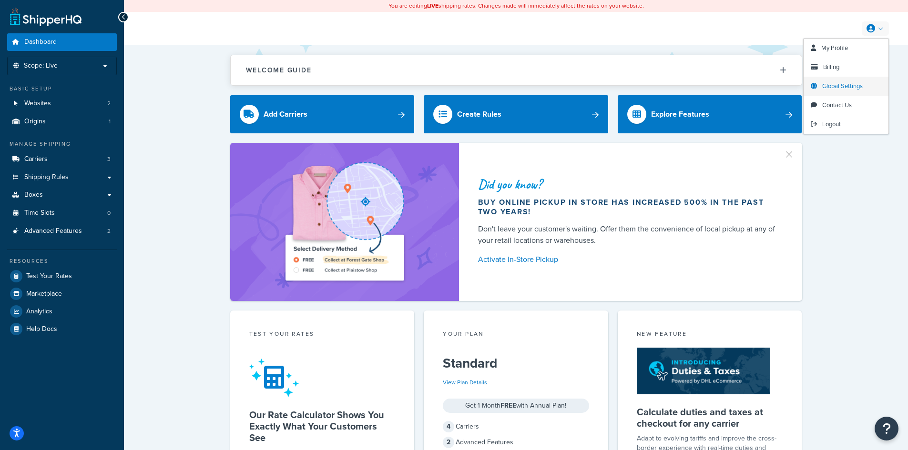
click at [841, 84] on span "Global Settings" at bounding box center [842, 85] width 40 height 9
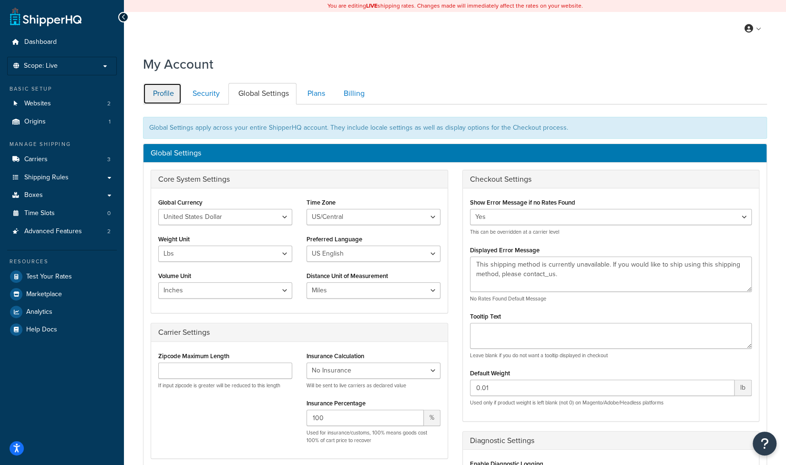
click at [163, 97] on link "Profile" at bounding box center [162, 93] width 39 height 21
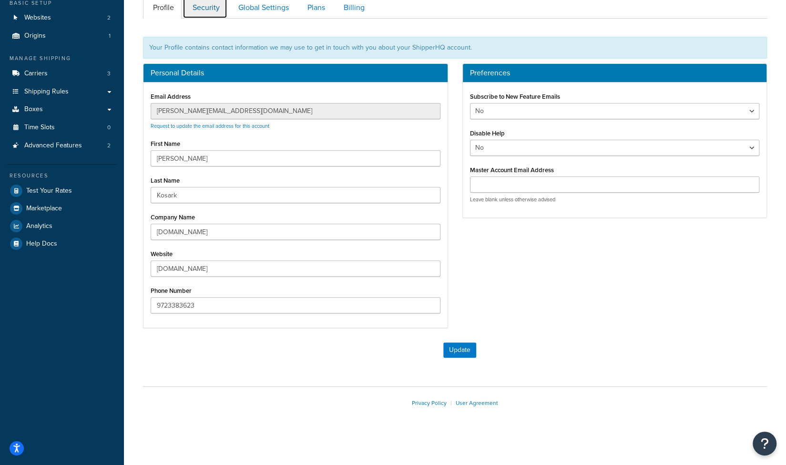
click at [210, 14] on link "Security" at bounding box center [204, 7] width 45 height 21
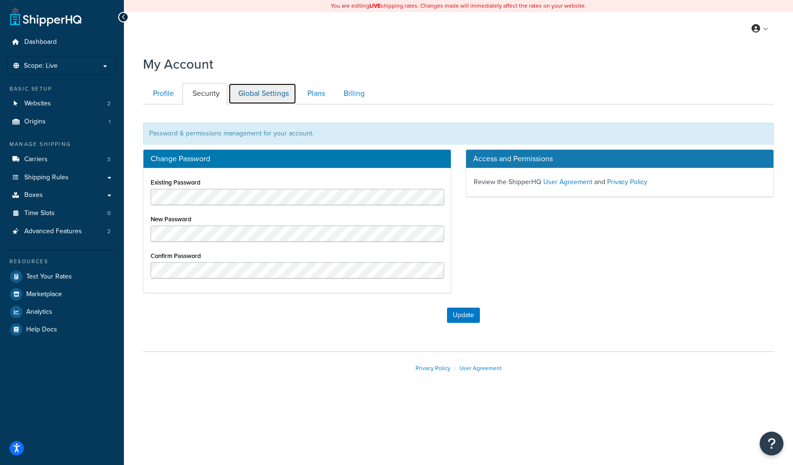
click at [264, 94] on link "Global Settings" at bounding box center [262, 93] width 68 height 21
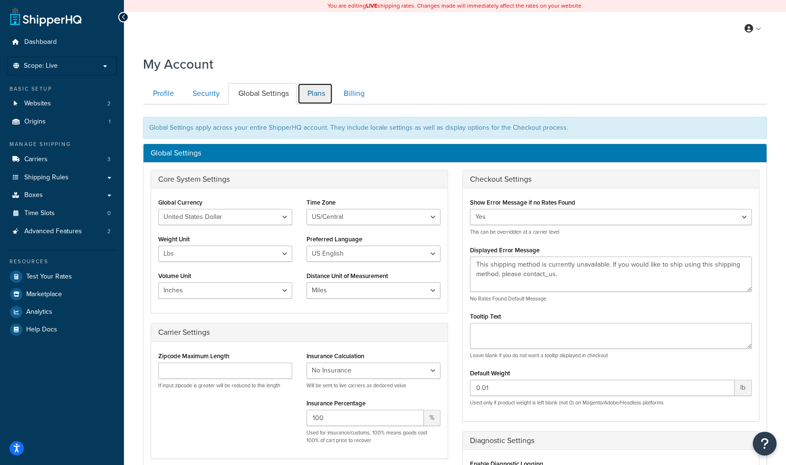
click at [311, 97] on link "Plans" at bounding box center [314, 93] width 35 height 21
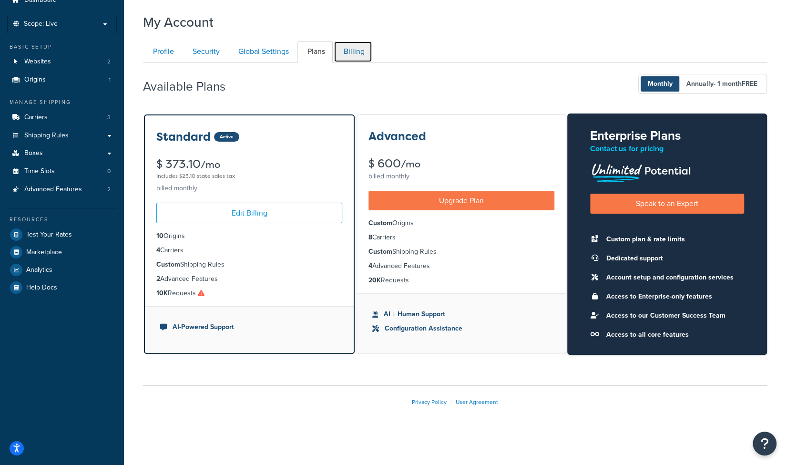
click at [346, 57] on link "Billing" at bounding box center [352, 51] width 39 height 21
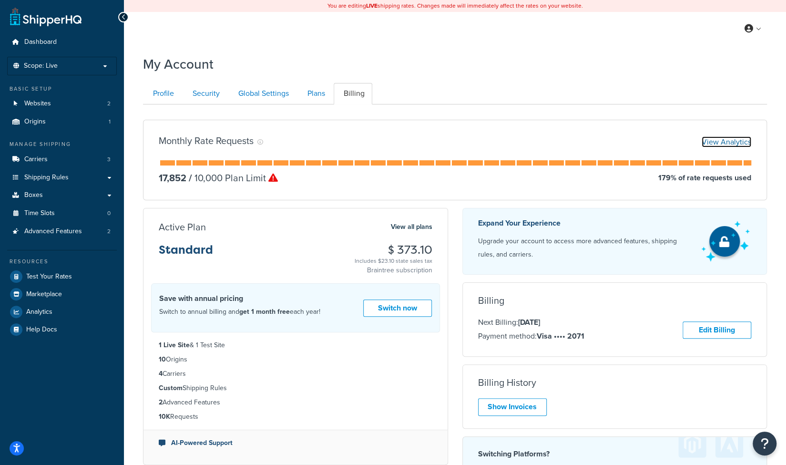
click at [714, 142] on link "View Analytics" at bounding box center [726, 141] width 50 height 11
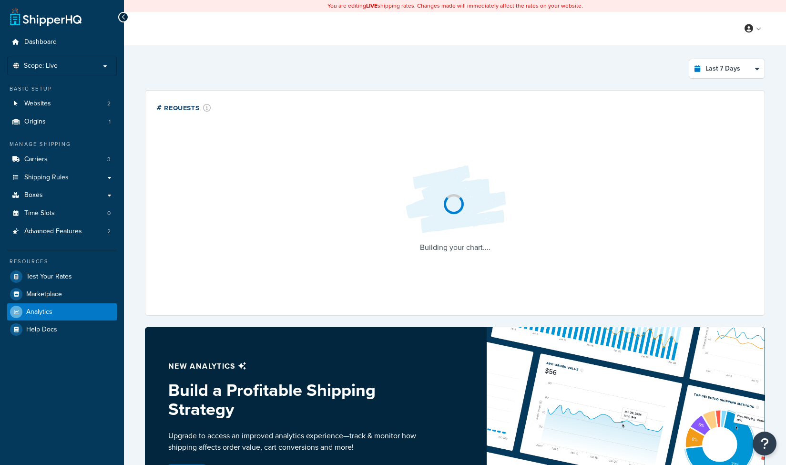
select select "last_7_days"
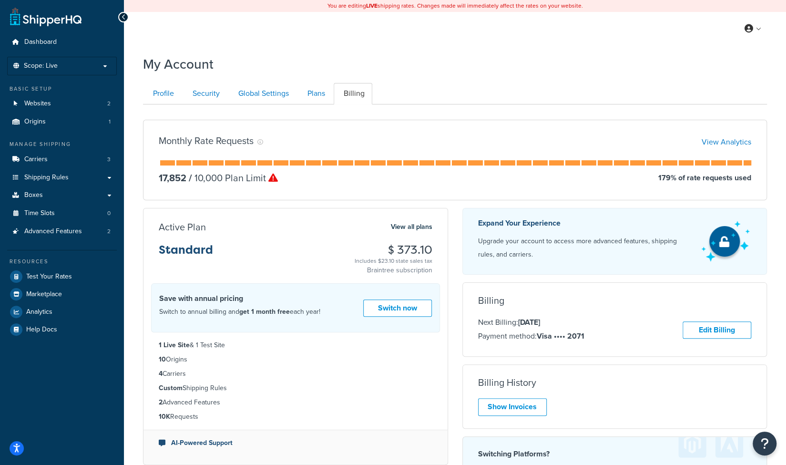
click at [273, 180] on icon at bounding box center [273, 178] width 10 height 10
click at [172, 179] on p "17,852" at bounding box center [173, 177] width 28 height 13
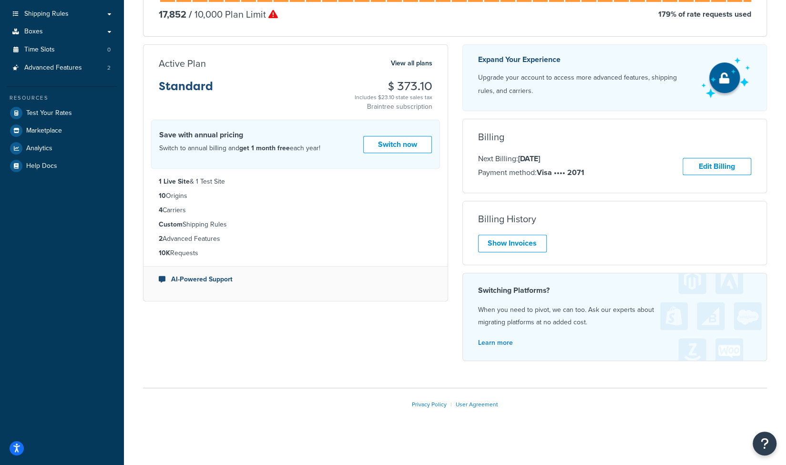
scroll to position [36, 0]
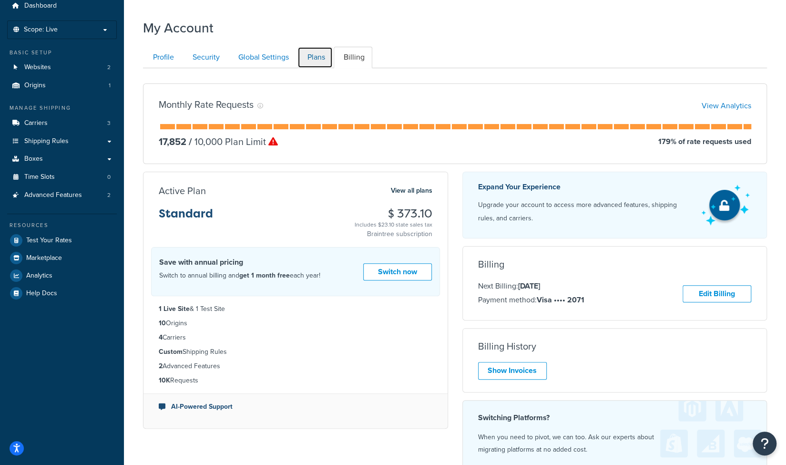
click at [309, 58] on link "Plans" at bounding box center [314, 57] width 35 height 21
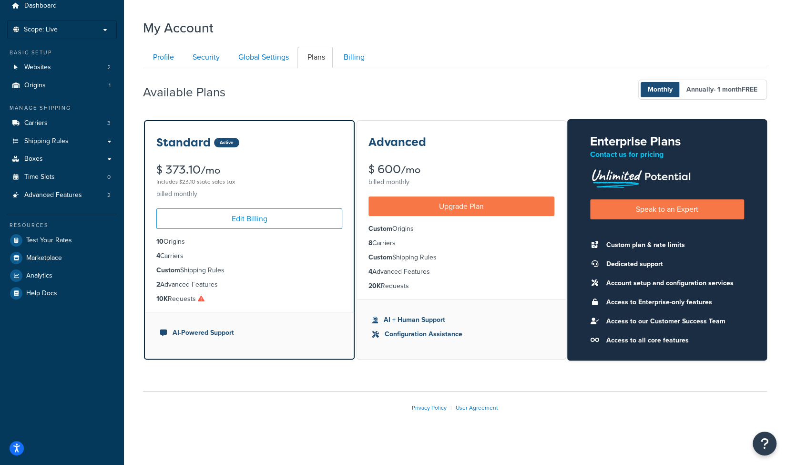
scroll to position [42, 0]
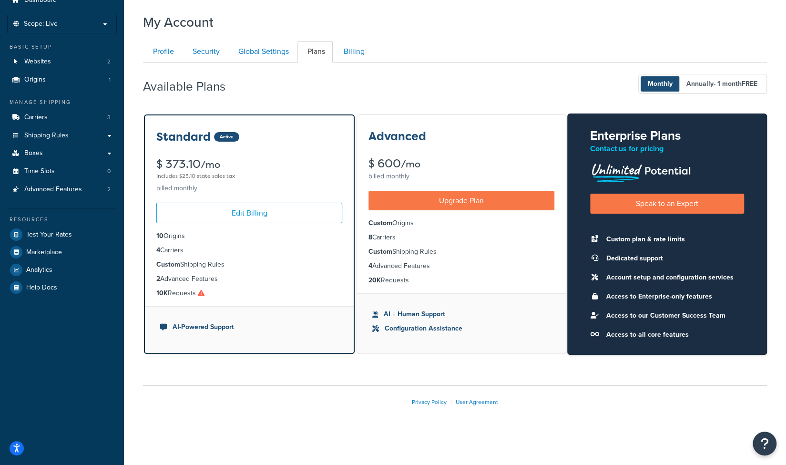
click at [202, 294] on icon at bounding box center [201, 292] width 7 height 7
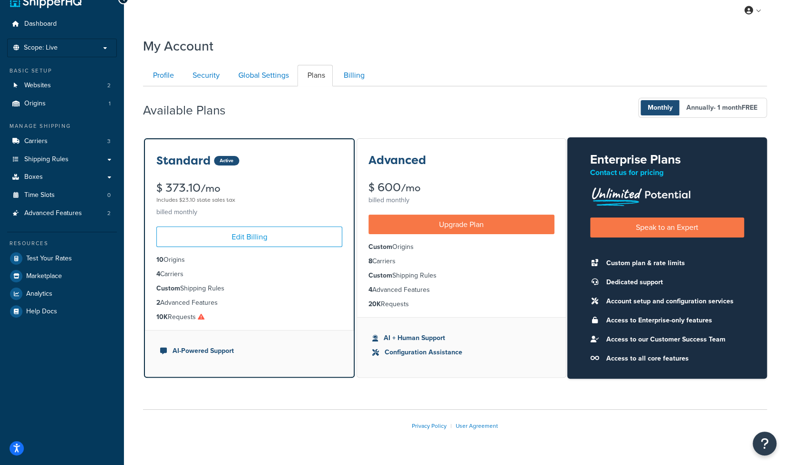
scroll to position [0, 0]
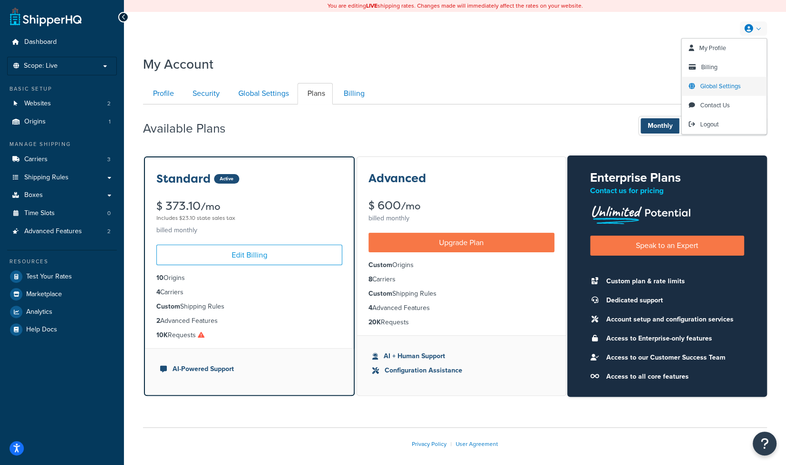
click at [715, 86] on span "Global Settings" at bounding box center [720, 85] width 40 height 9
click at [710, 102] on span "Contact Us" at bounding box center [715, 105] width 30 height 9
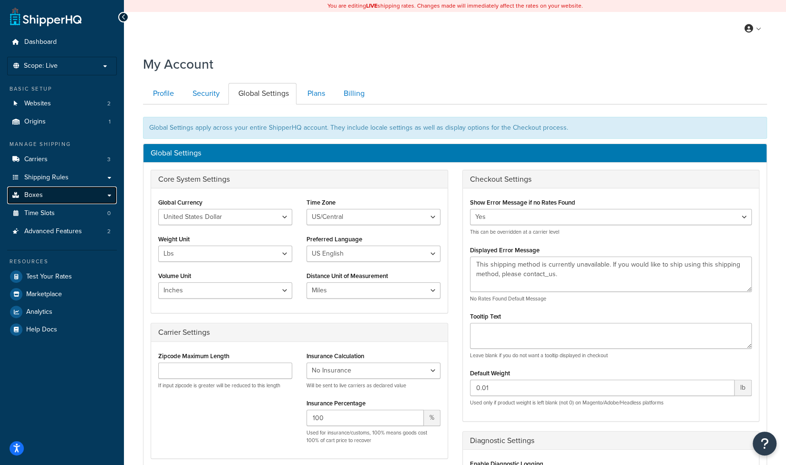
click at [50, 197] on link "Boxes" at bounding box center [62, 195] width 110 height 18
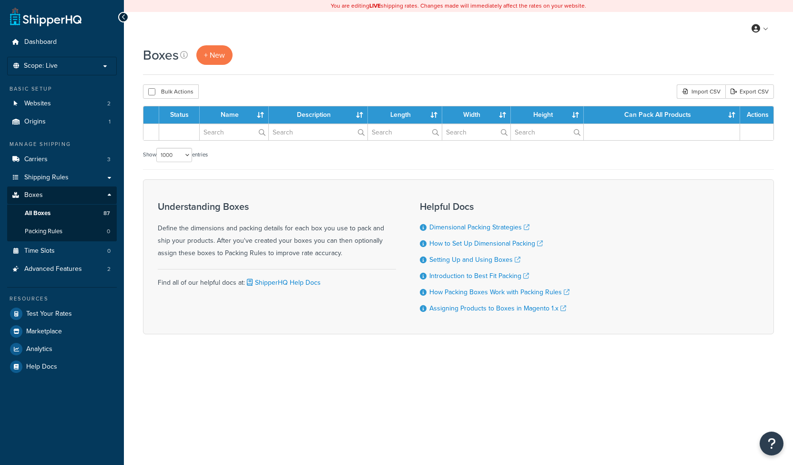
select select "1000"
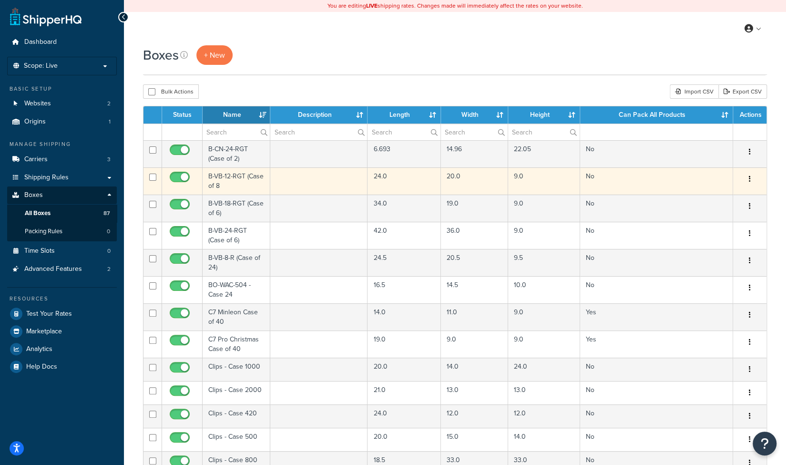
scroll to position [127, 0]
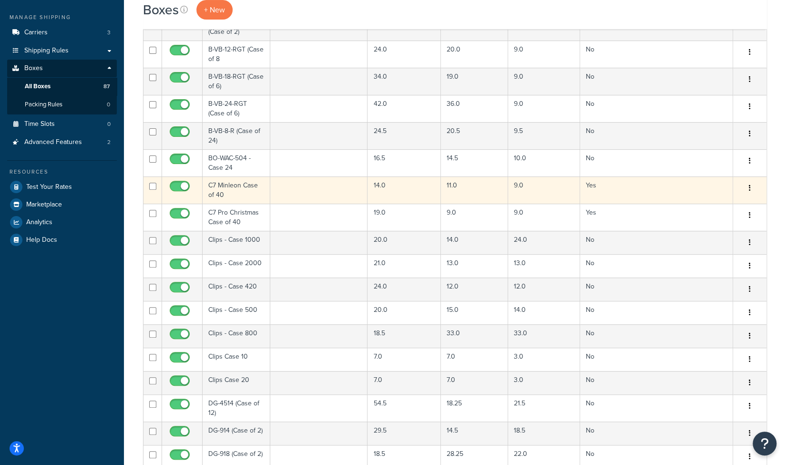
click at [751, 189] on button "button" at bounding box center [749, 188] width 13 height 15
click at [703, 205] on link "Edit" at bounding box center [717, 206] width 75 height 20
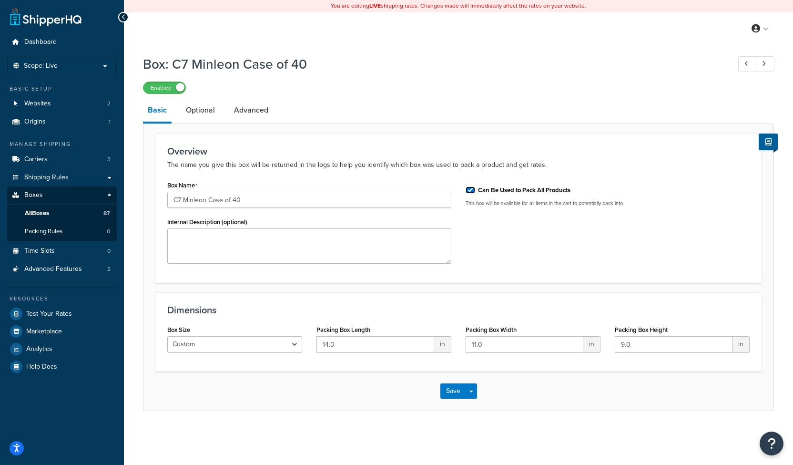
click at [467, 190] on input "Can Be Used to Pack All Products" at bounding box center [470, 189] width 10 height 7
checkbox input "false"
click at [451, 390] on button "Save" at bounding box center [453, 390] width 26 height 15
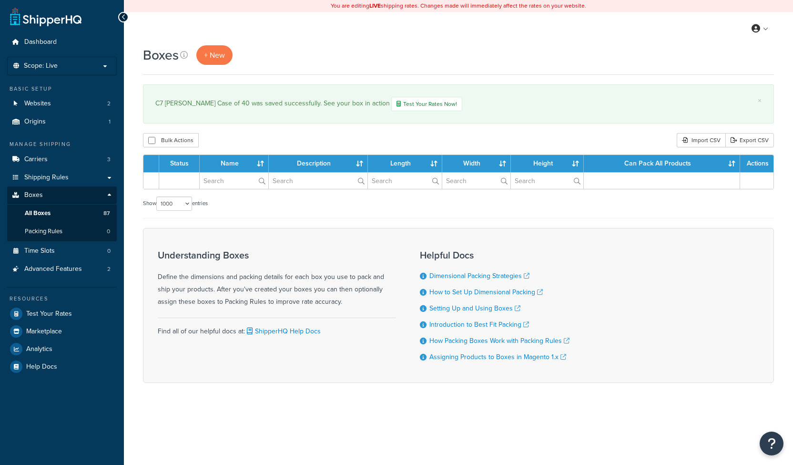
select select "1000"
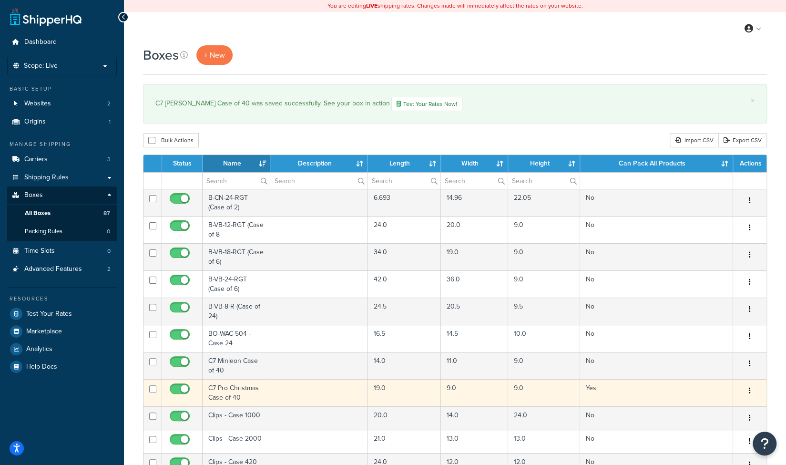
click at [752, 390] on button "button" at bounding box center [749, 390] width 13 height 15
click at [711, 409] on link "Edit" at bounding box center [717, 409] width 75 height 20
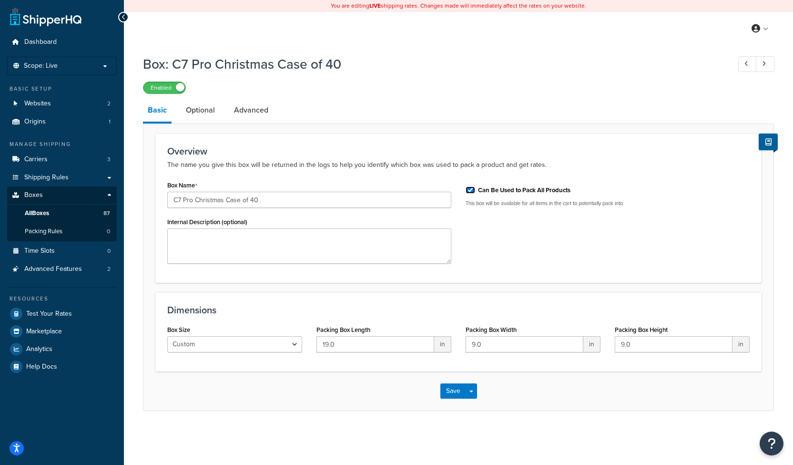
click at [472, 189] on input "Can Be Used to Pack All Products" at bounding box center [470, 189] width 10 height 7
checkbox input "false"
click at [451, 395] on button "Save" at bounding box center [453, 390] width 26 height 15
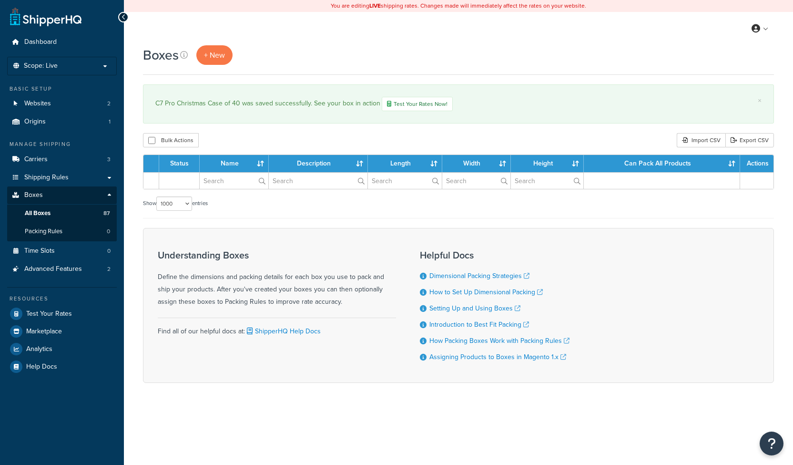
select select "1000"
